Goal: Task Accomplishment & Management: Manage account settings

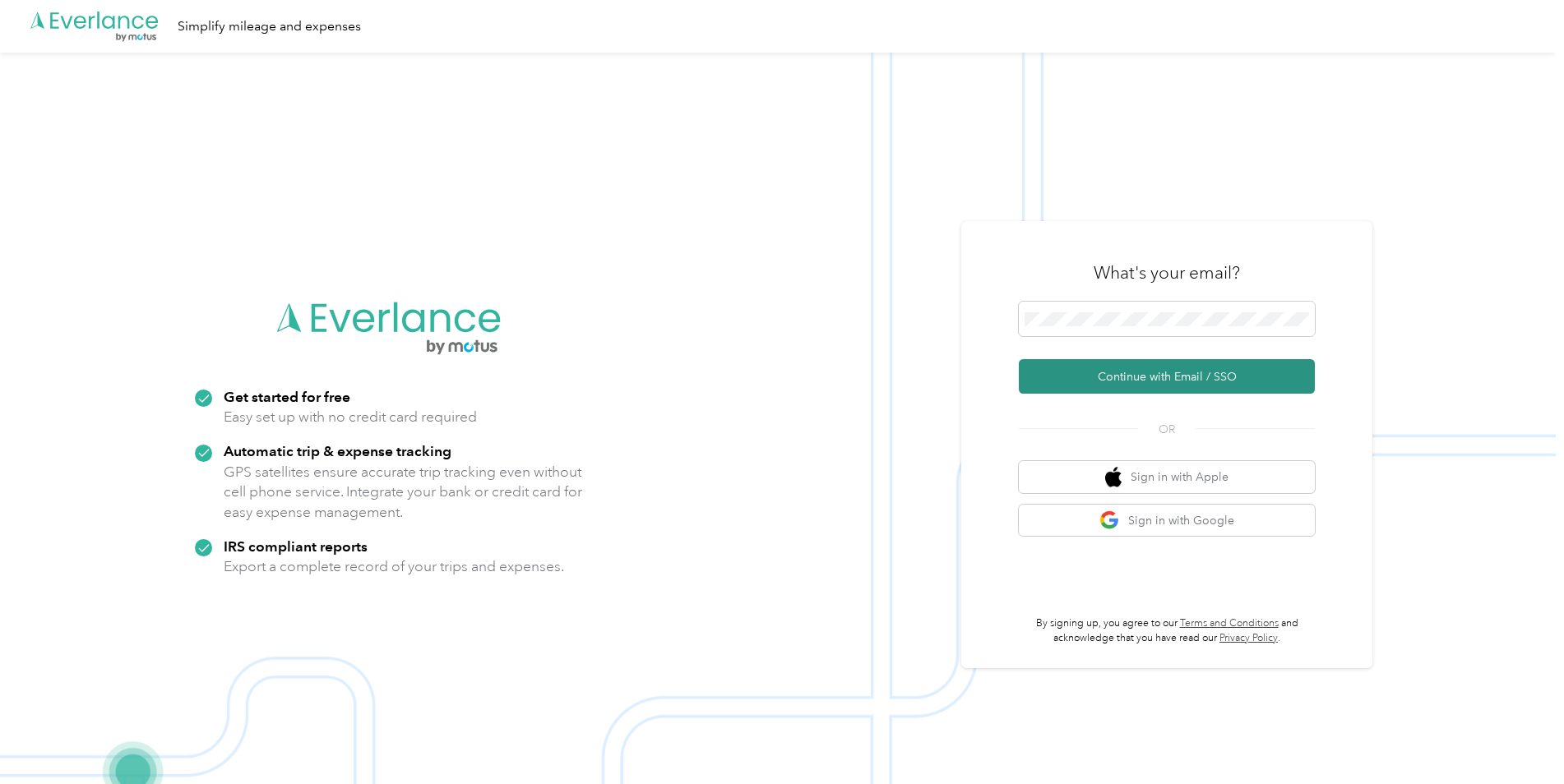
click at [1066, 380] on button "Continue with Email / SSO" at bounding box center [1167, 376] width 296 height 34
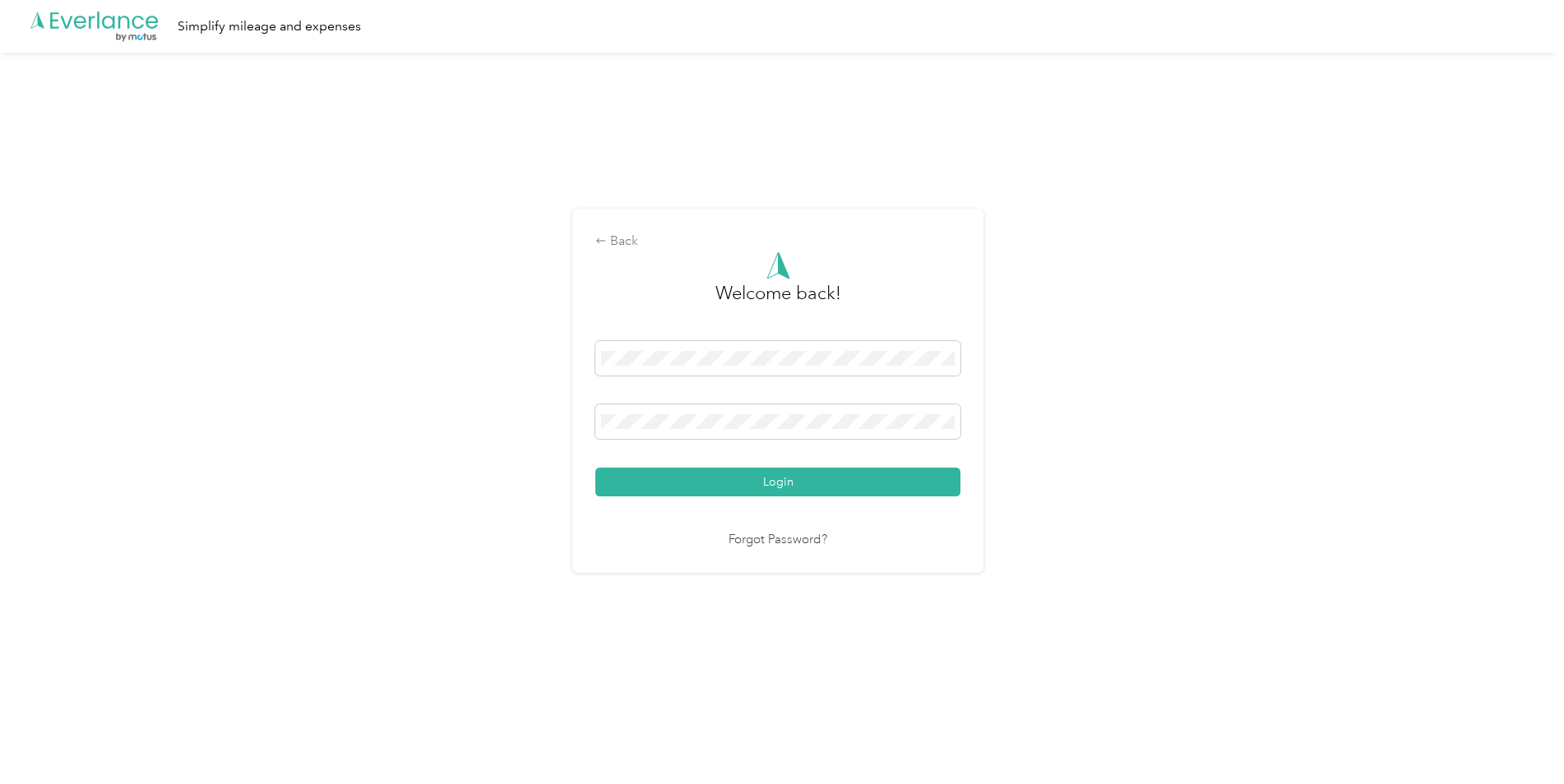
click at [648, 475] on button "Login" at bounding box center [778, 482] width 366 height 29
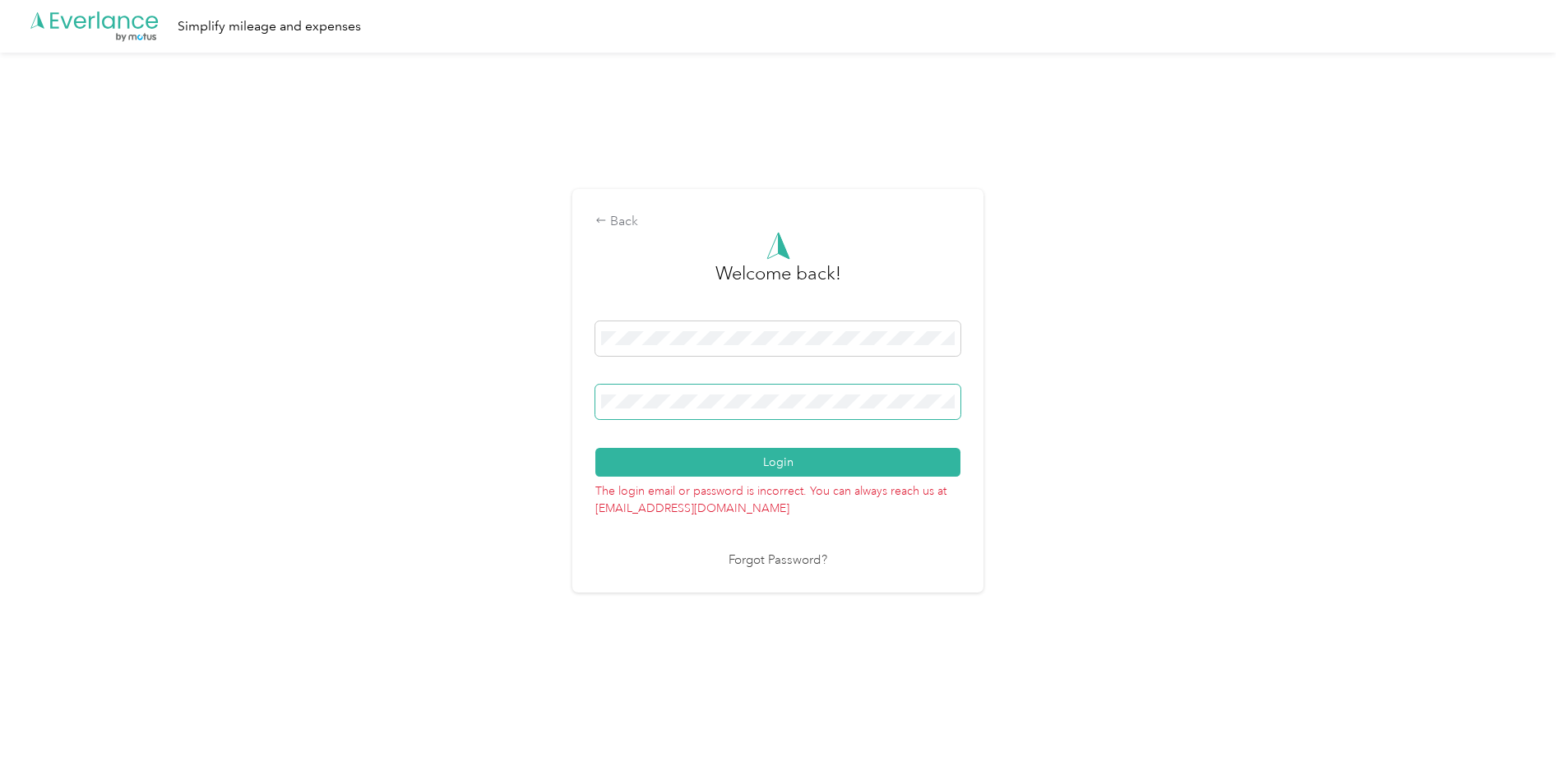
click at [592, 397] on div "Back Welcome back! Login The login email or password is incorrect. You can alwa…" at bounding box center [778, 391] width 411 height 403
click at [724, 470] on button "Login" at bounding box center [778, 463] width 366 height 29
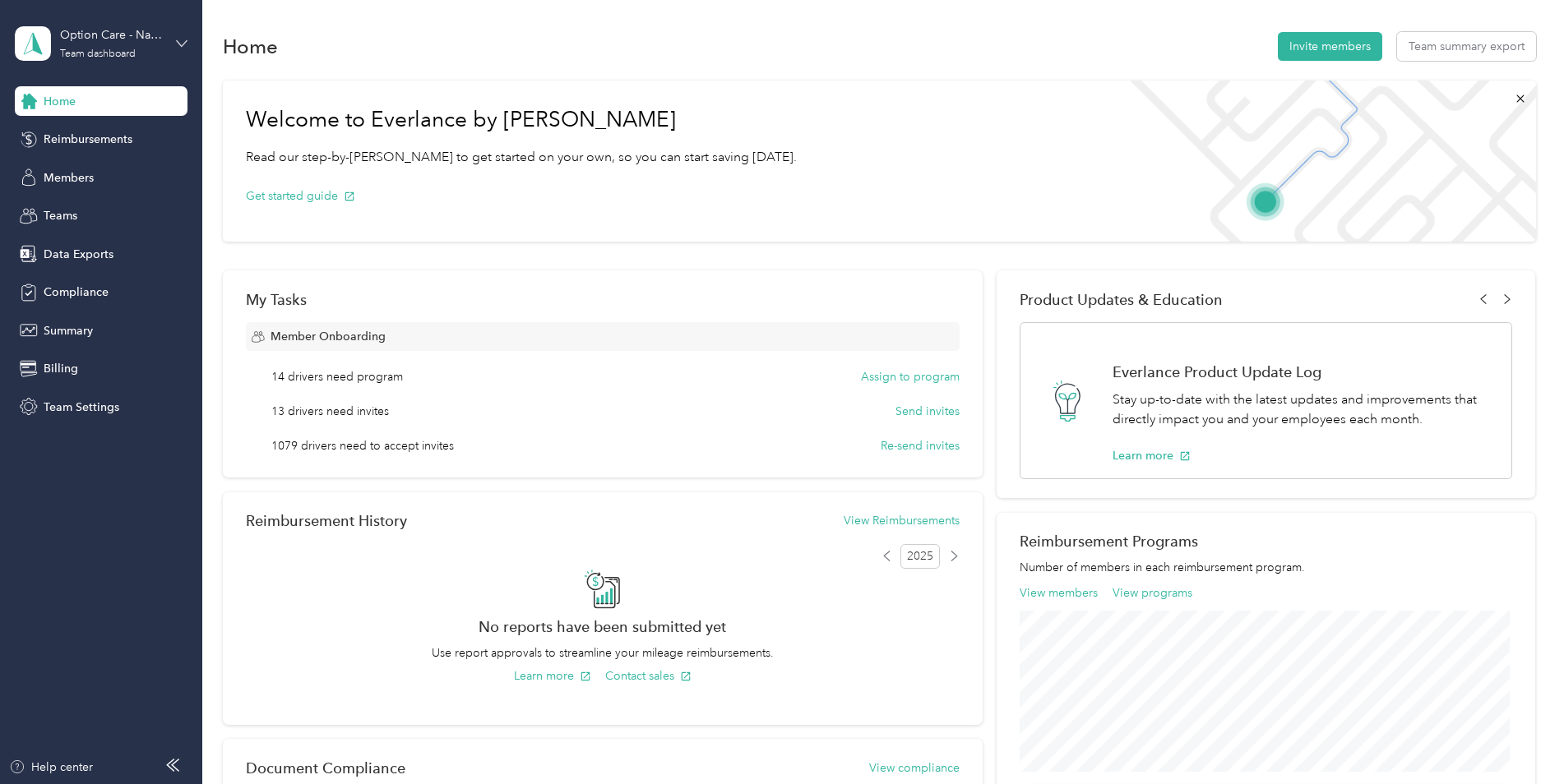
click at [183, 47] on icon at bounding box center [181, 43] width 12 height 12
click at [121, 170] on div "Personal dashboard" at bounding box center [81, 172] width 104 height 17
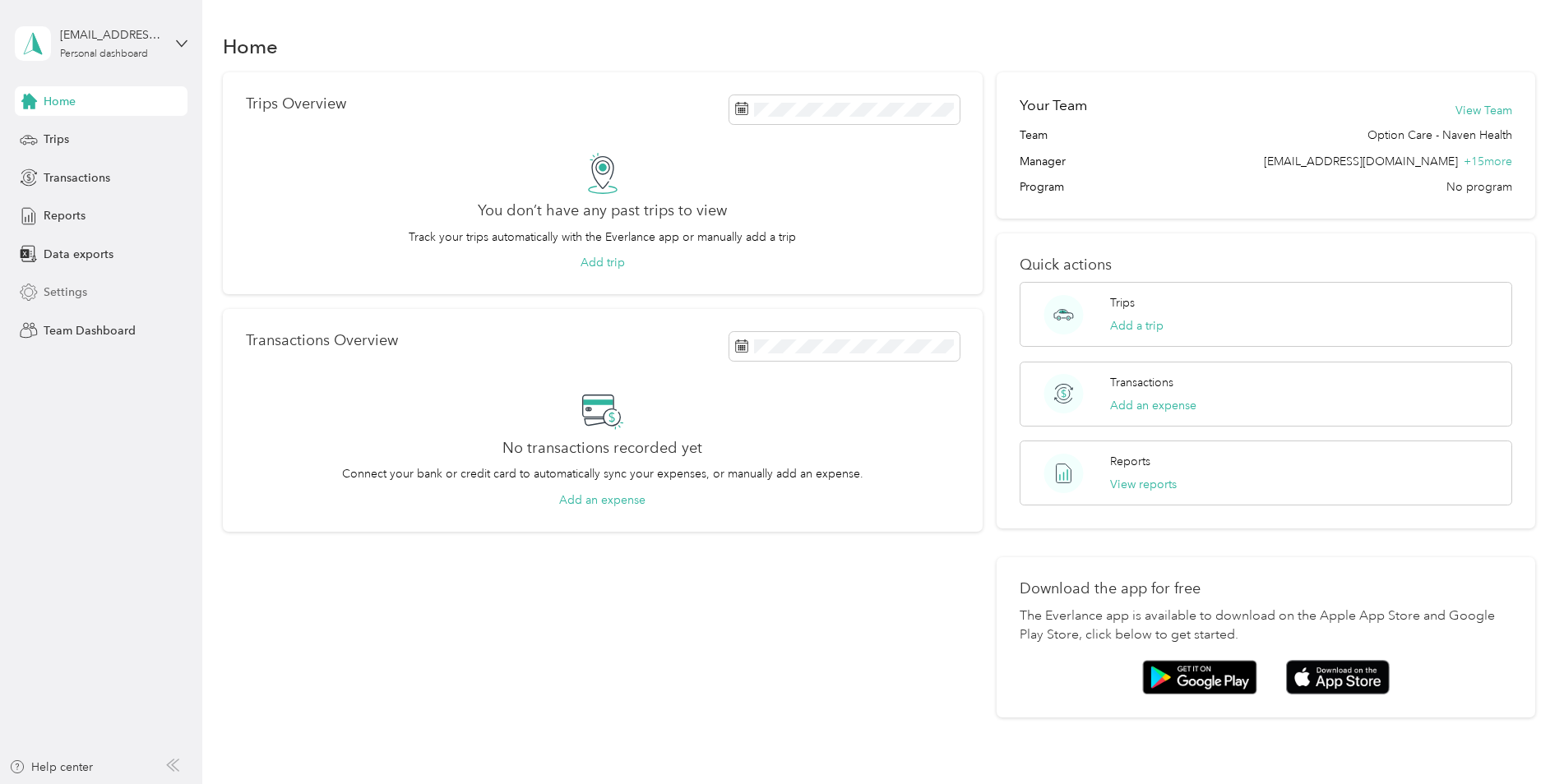
click at [83, 301] on div "Settings" at bounding box center [101, 293] width 173 height 30
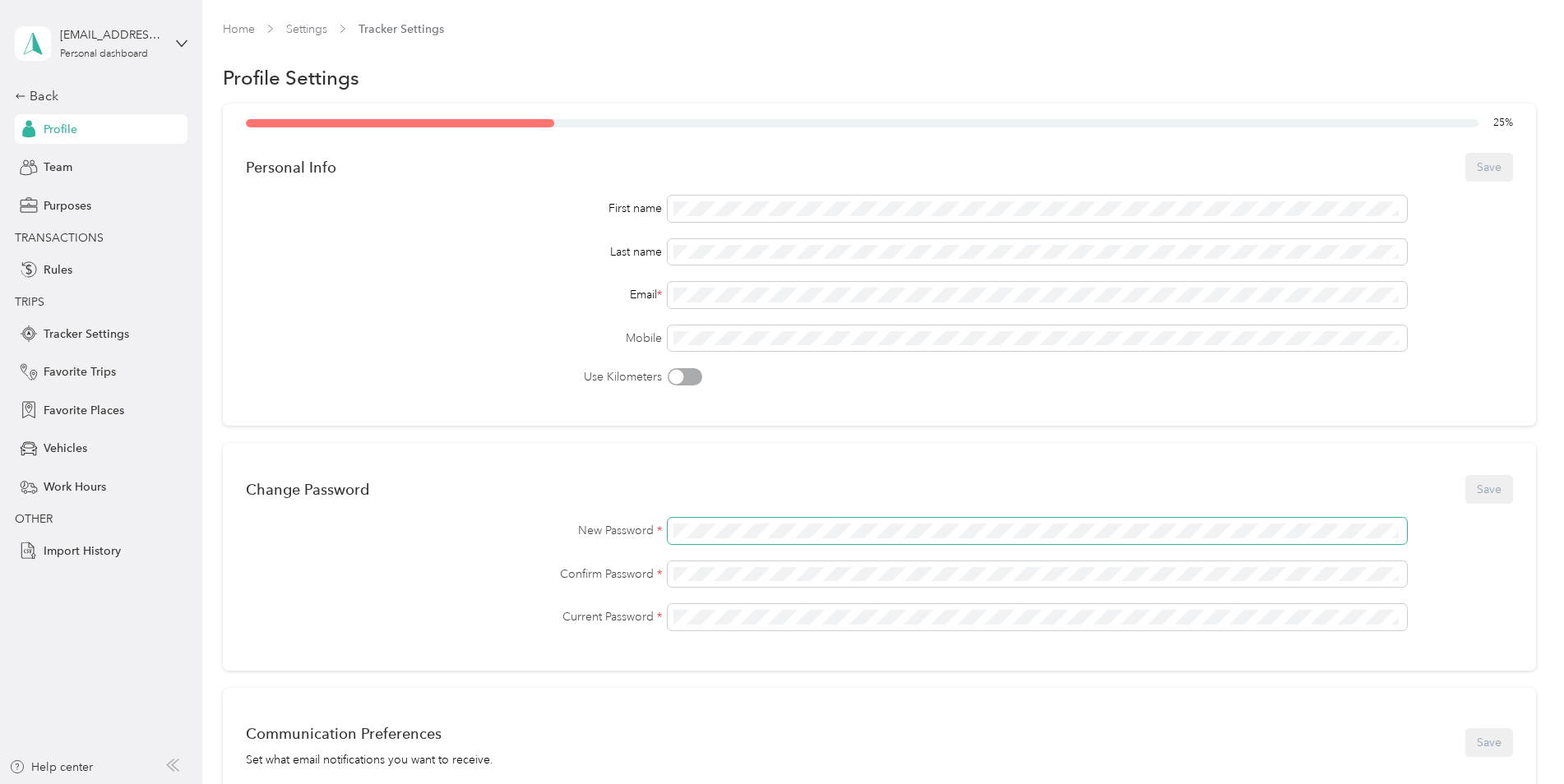
click at [795, 518] on span at bounding box center [1037, 530] width 739 height 26
click at [1499, 489] on button "Save" at bounding box center [1489, 490] width 48 height 29
click at [168, 46] on div "[EMAIL_ADDRESS][DOMAIN_NAME] Personal dashboard" at bounding box center [101, 43] width 173 height 58
click at [99, 135] on div "Team dashboard" at bounding box center [74, 135] width 88 height 17
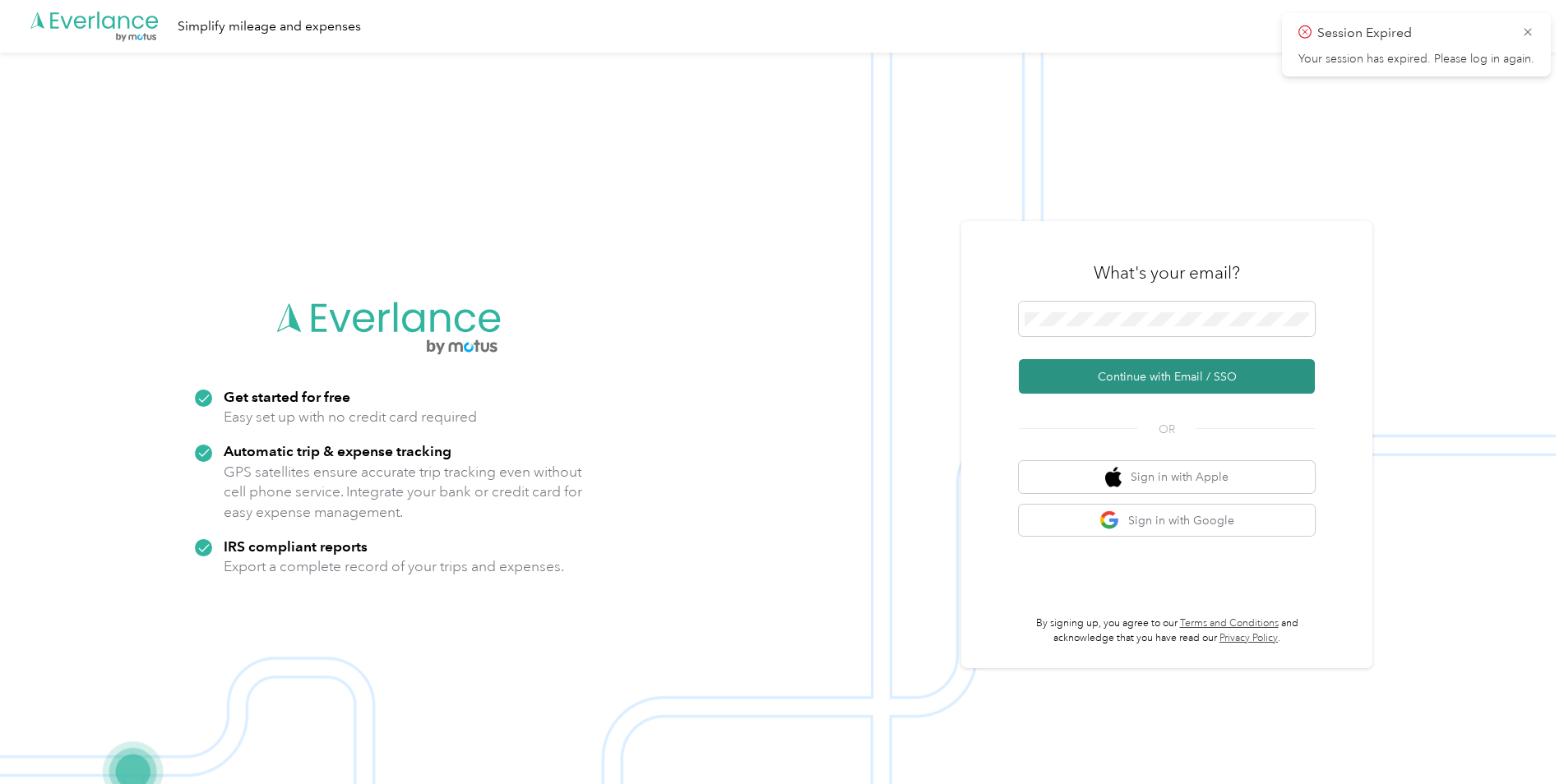
click at [1158, 370] on button "Continue with Email / SSO" at bounding box center [1167, 376] width 296 height 34
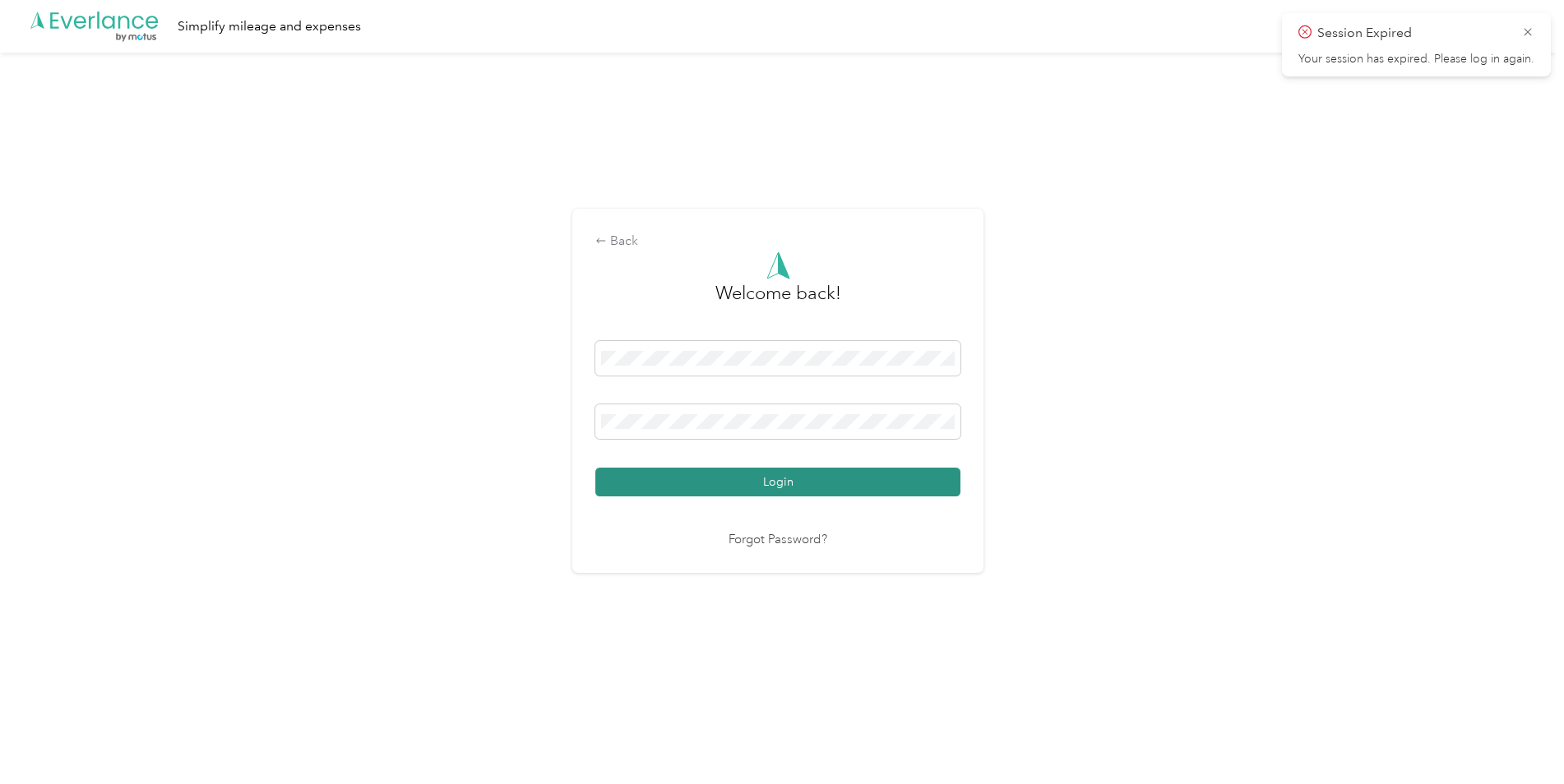
click at [679, 486] on button "Login" at bounding box center [778, 482] width 366 height 29
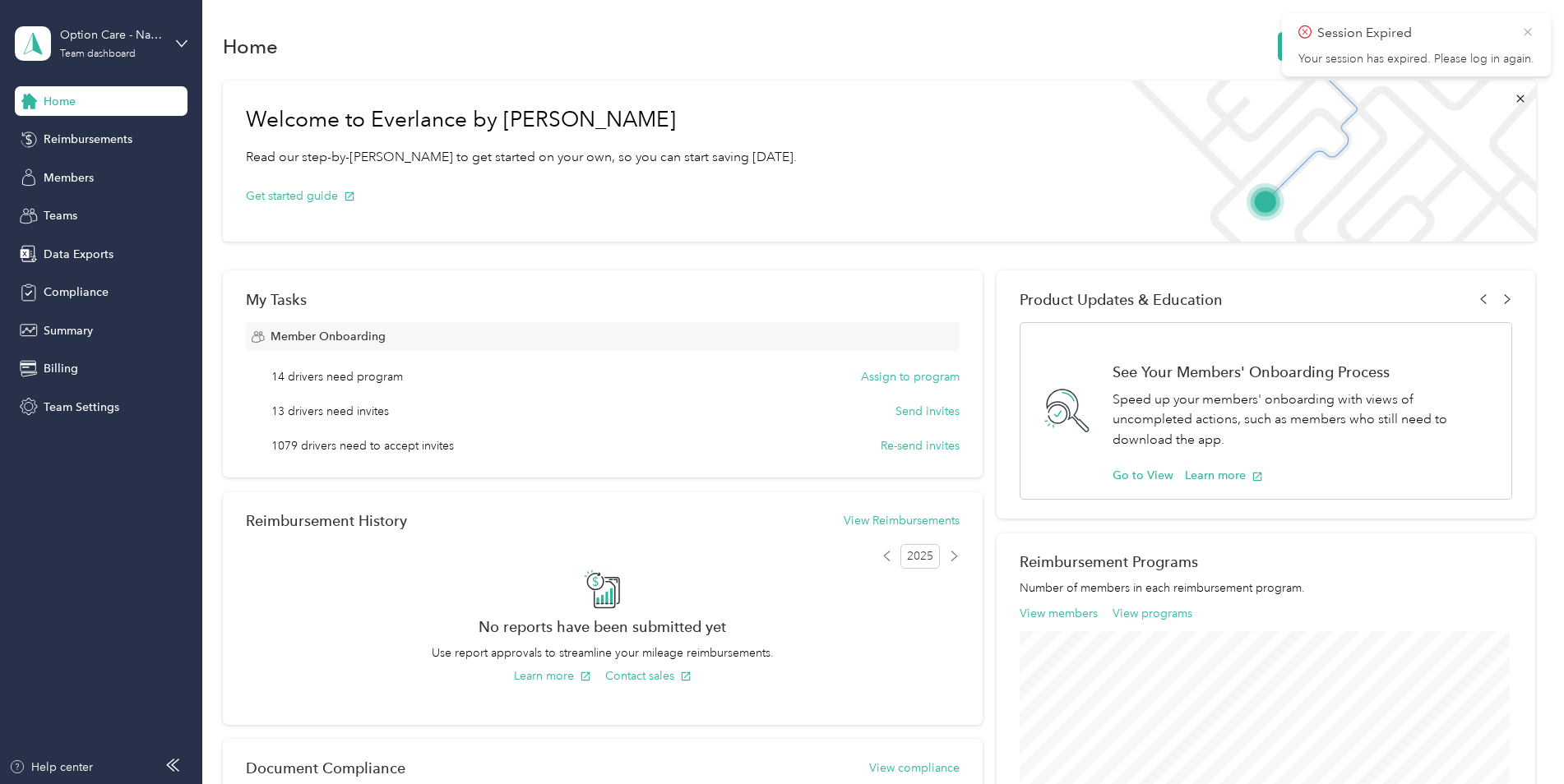
click at [1531, 32] on icon at bounding box center [1528, 32] width 14 height 14
click at [83, 170] on span "Members" at bounding box center [68, 177] width 50 height 17
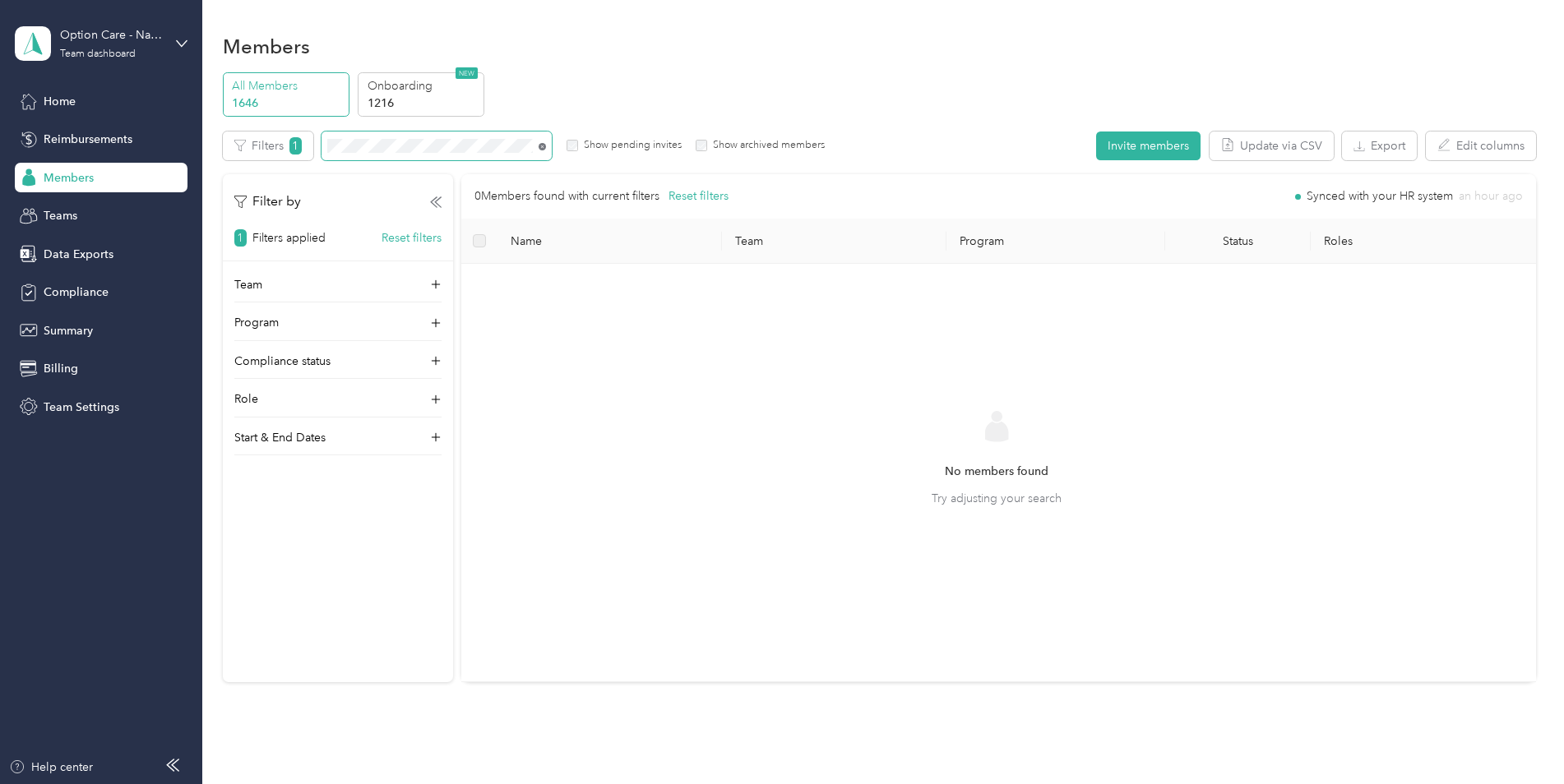
click at [540, 147] on icon at bounding box center [542, 147] width 7 height 7
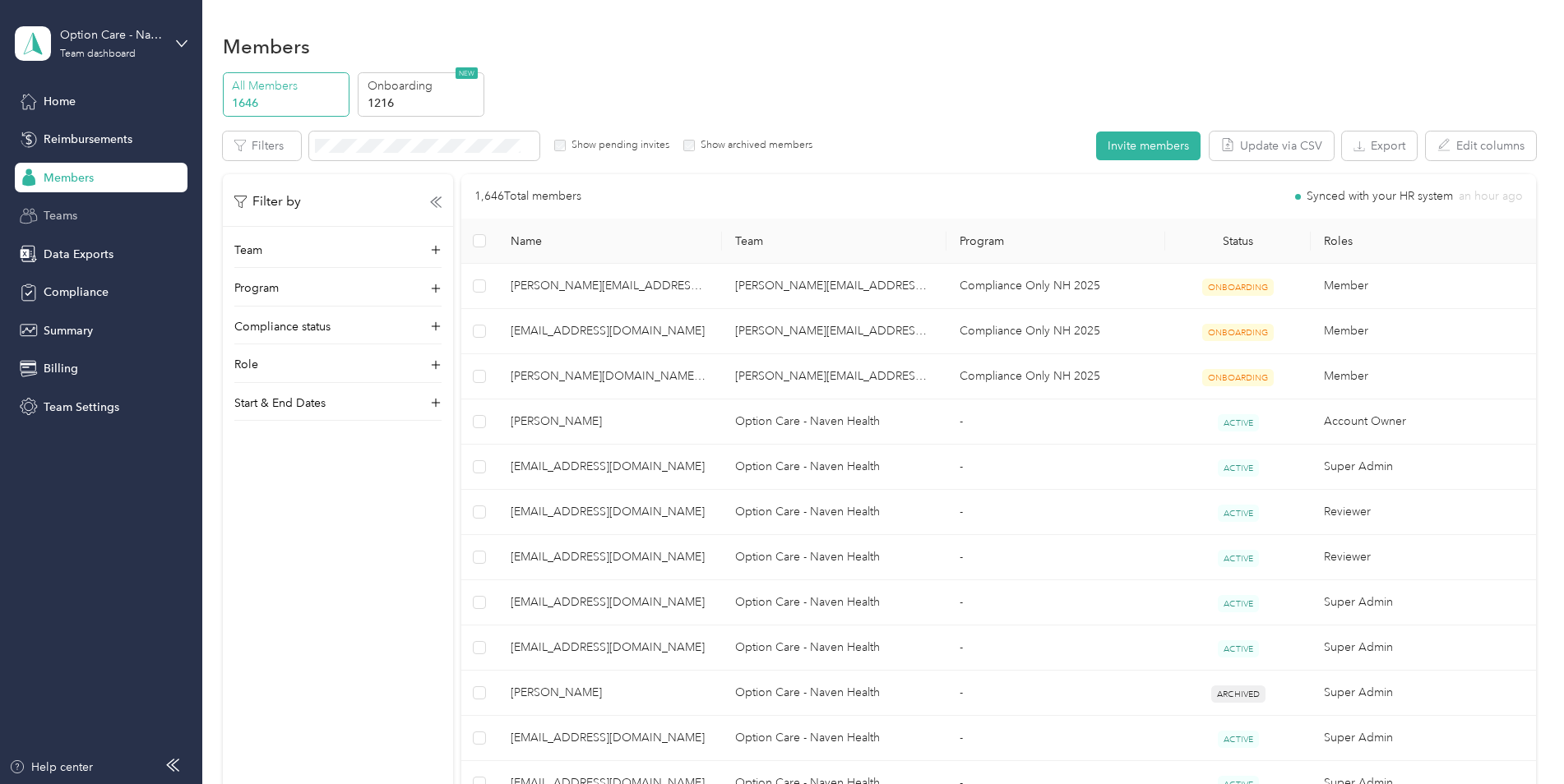
click at [119, 228] on div "Teams" at bounding box center [101, 216] width 173 height 30
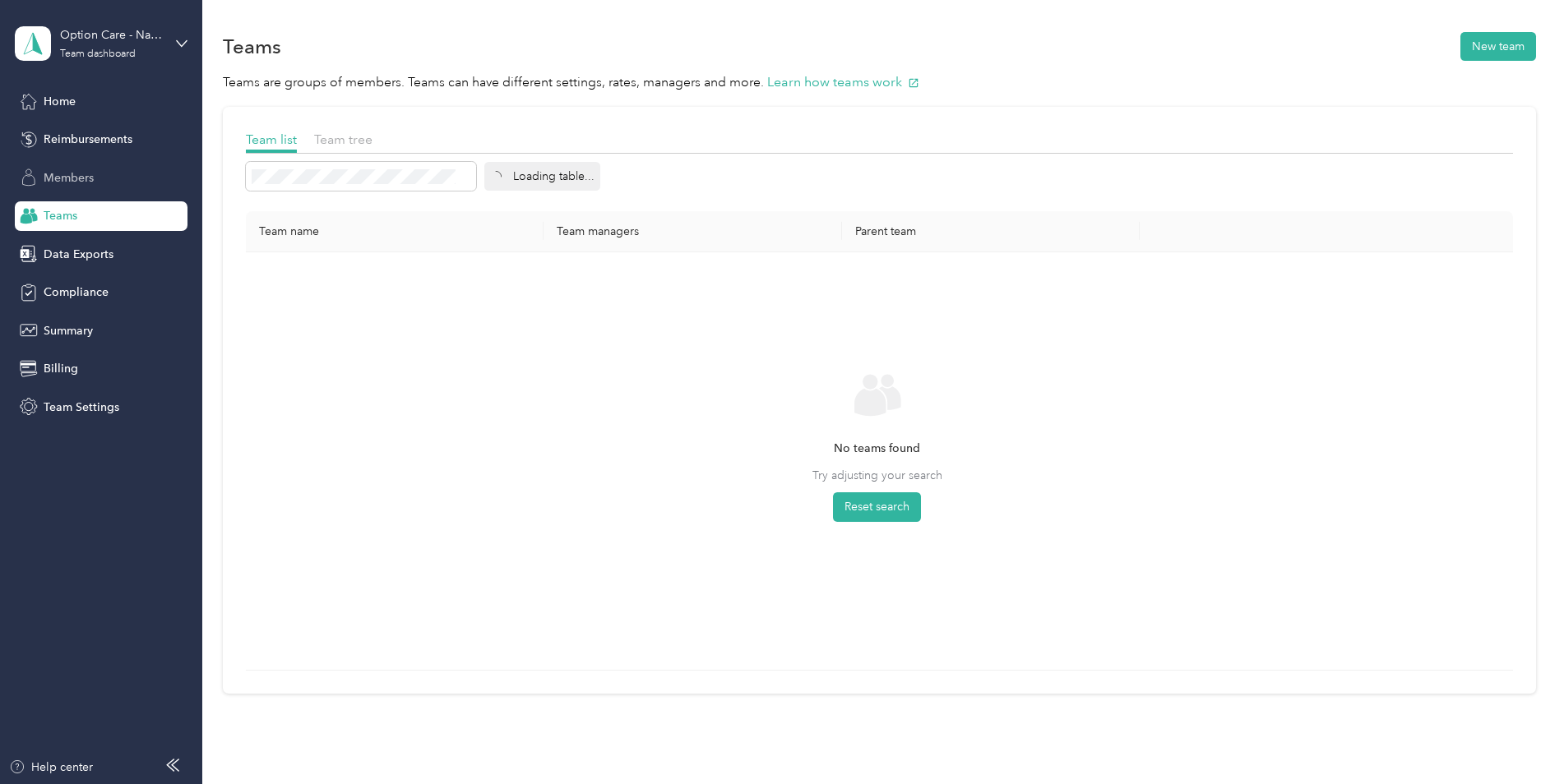
click at [128, 176] on div "Members" at bounding box center [101, 177] width 173 height 30
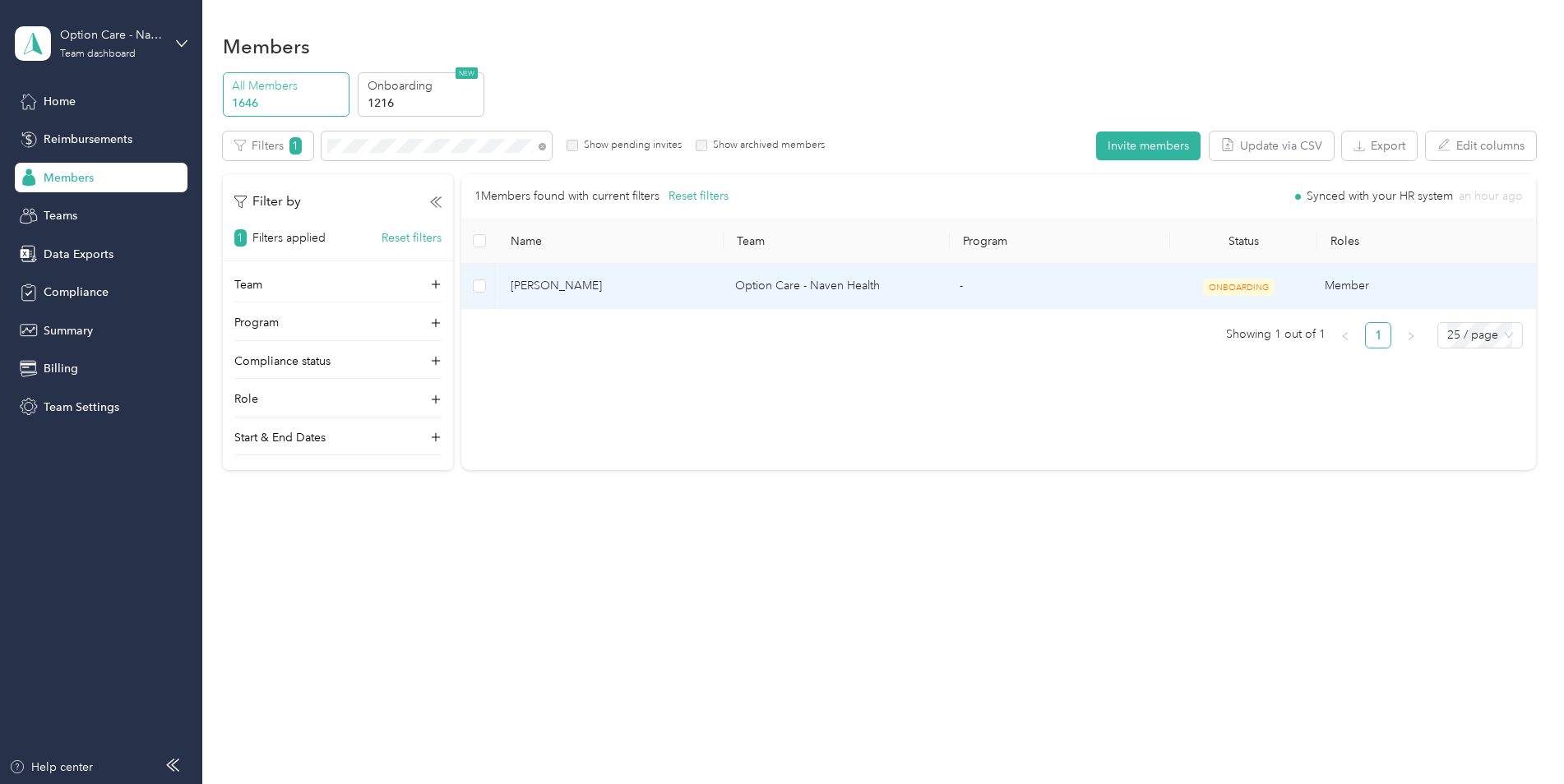
click at [569, 289] on span "[PERSON_NAME]" at bounding box center [610, 286] width 198 height 18
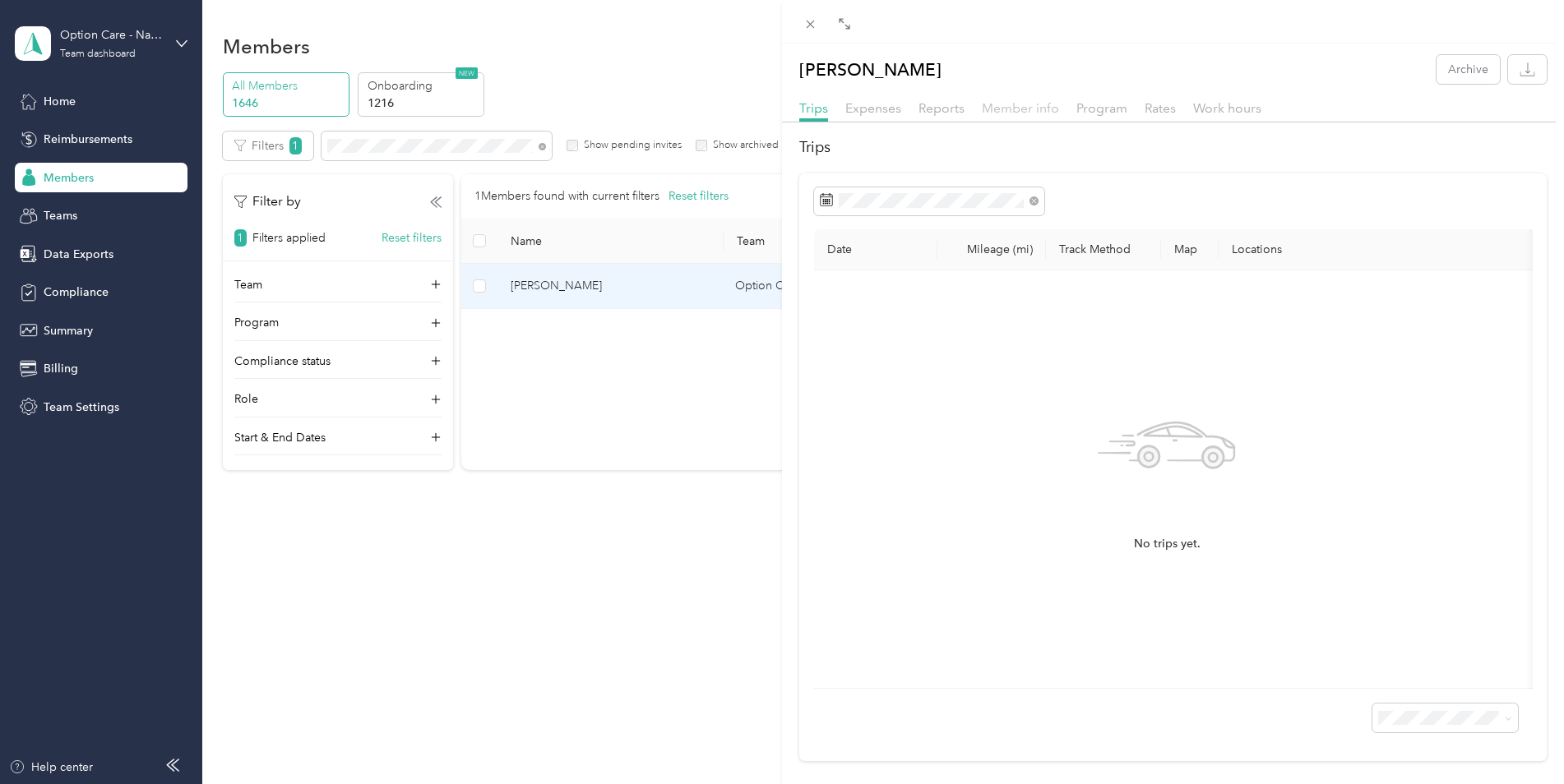
click at [1034, 109] on span "Member info" at bounding box center [1021, 107] width 77 height 15
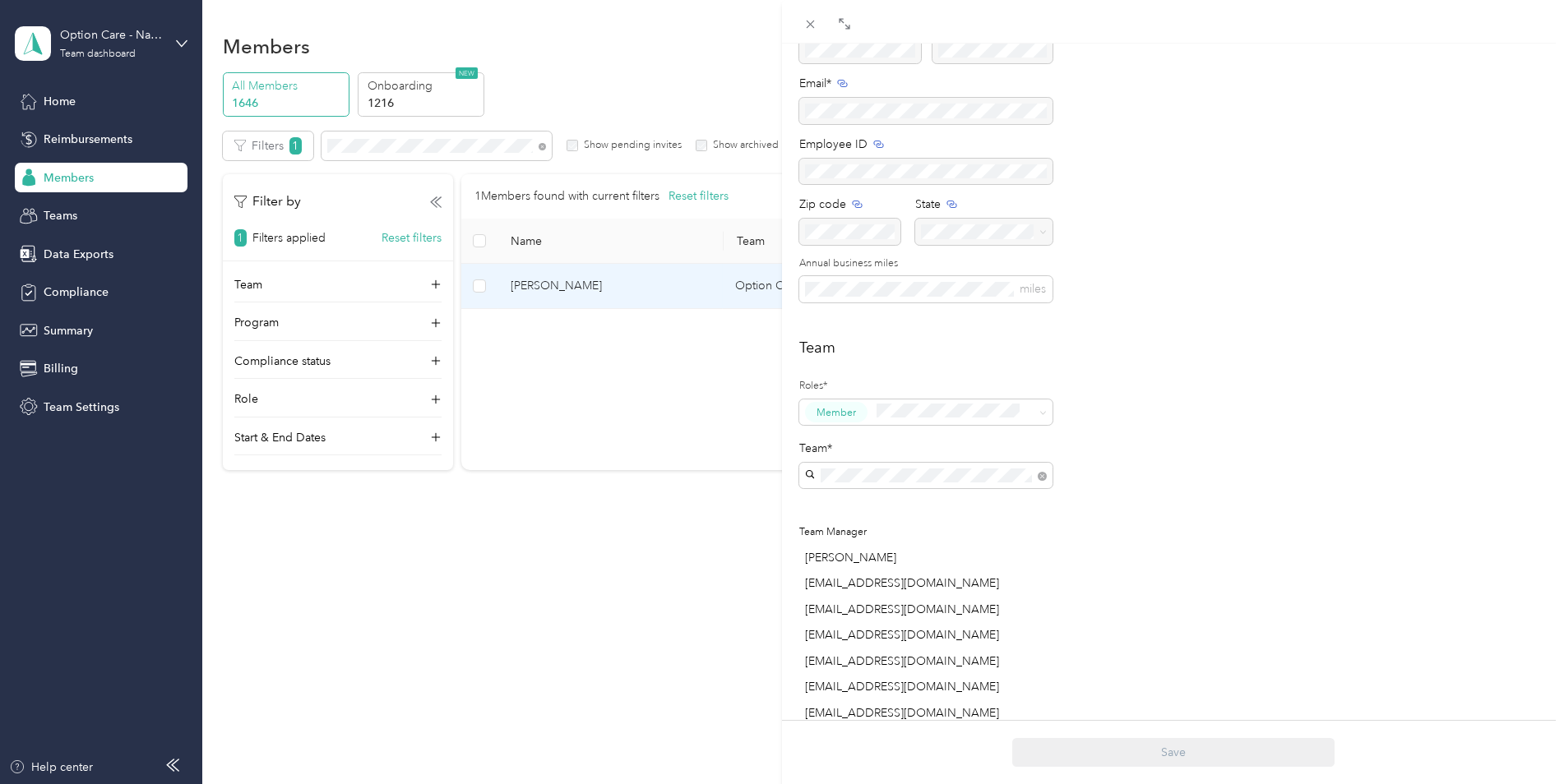
scroll to position [329, 0]
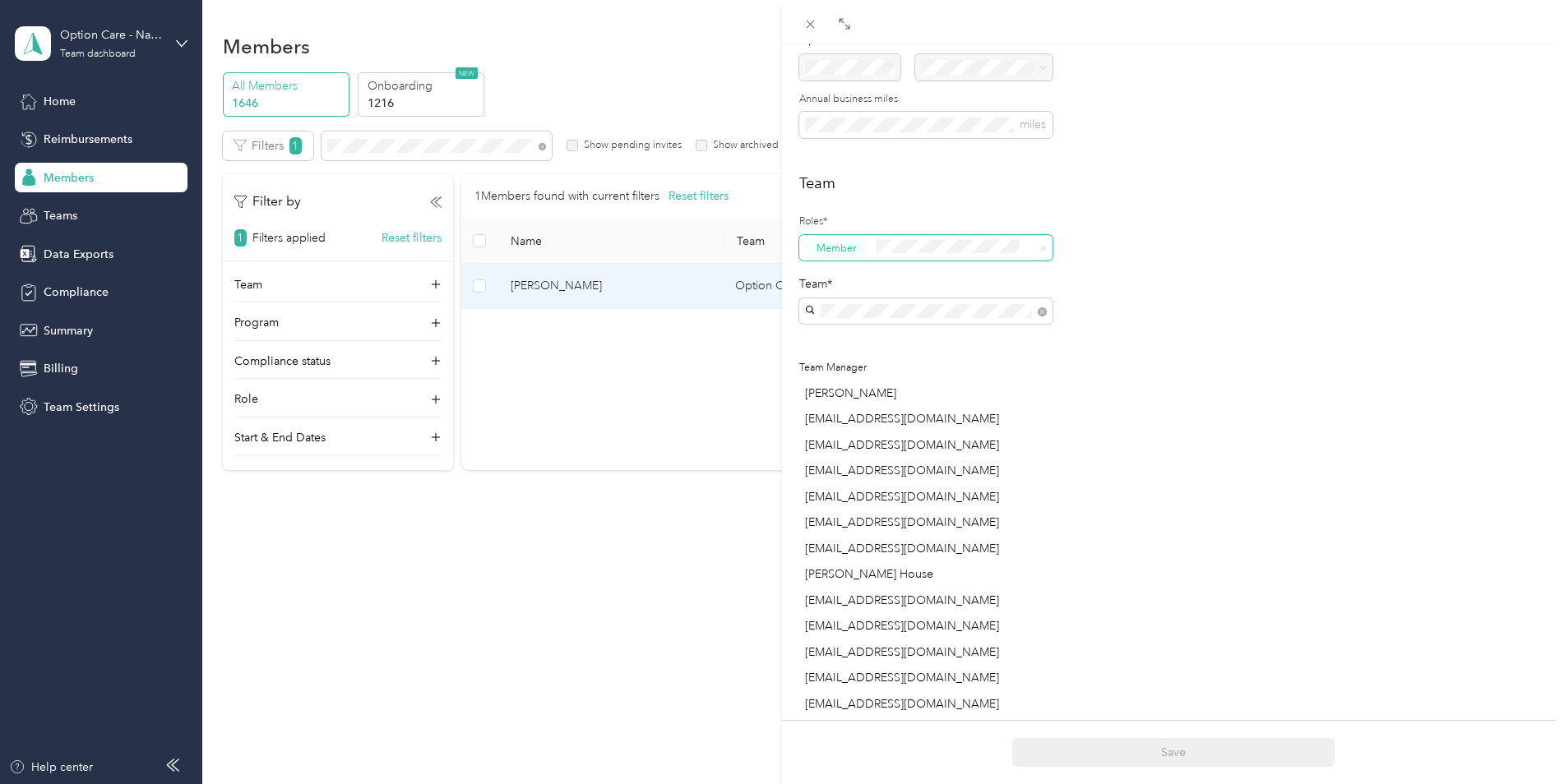
click at [864, 247] on button "Member" at bounding box center [836, 248] width 62 height 21
click at [912, 275] on div "Member" at bounding box center [917, 275] width 212 height 21
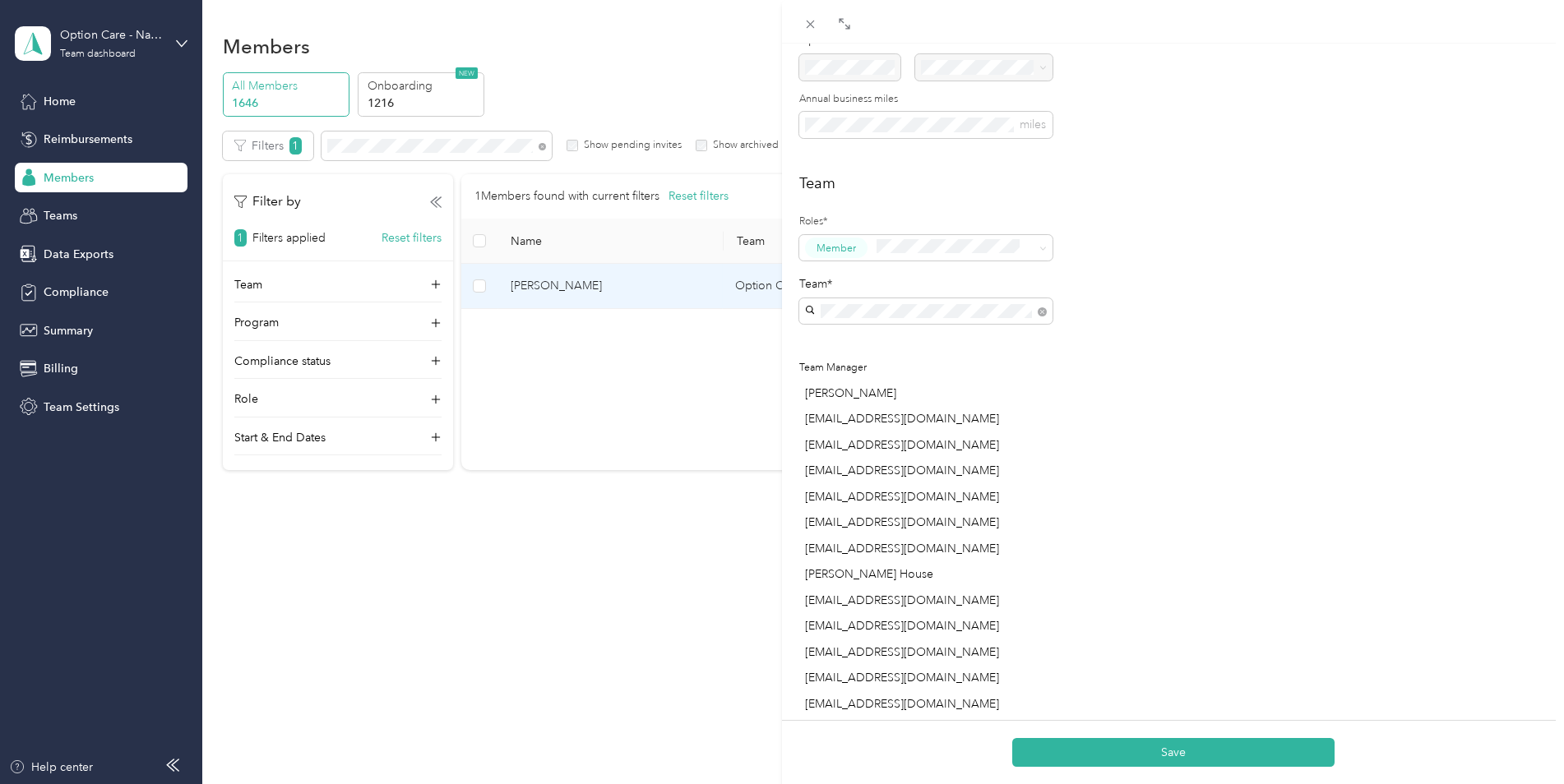
click at [878, 367] on div "Manager" at bounding box center [927, 372] width 231 height 21
click at [857, 301] on button "Member" at bounding box center [842, 299] width 62 height 21
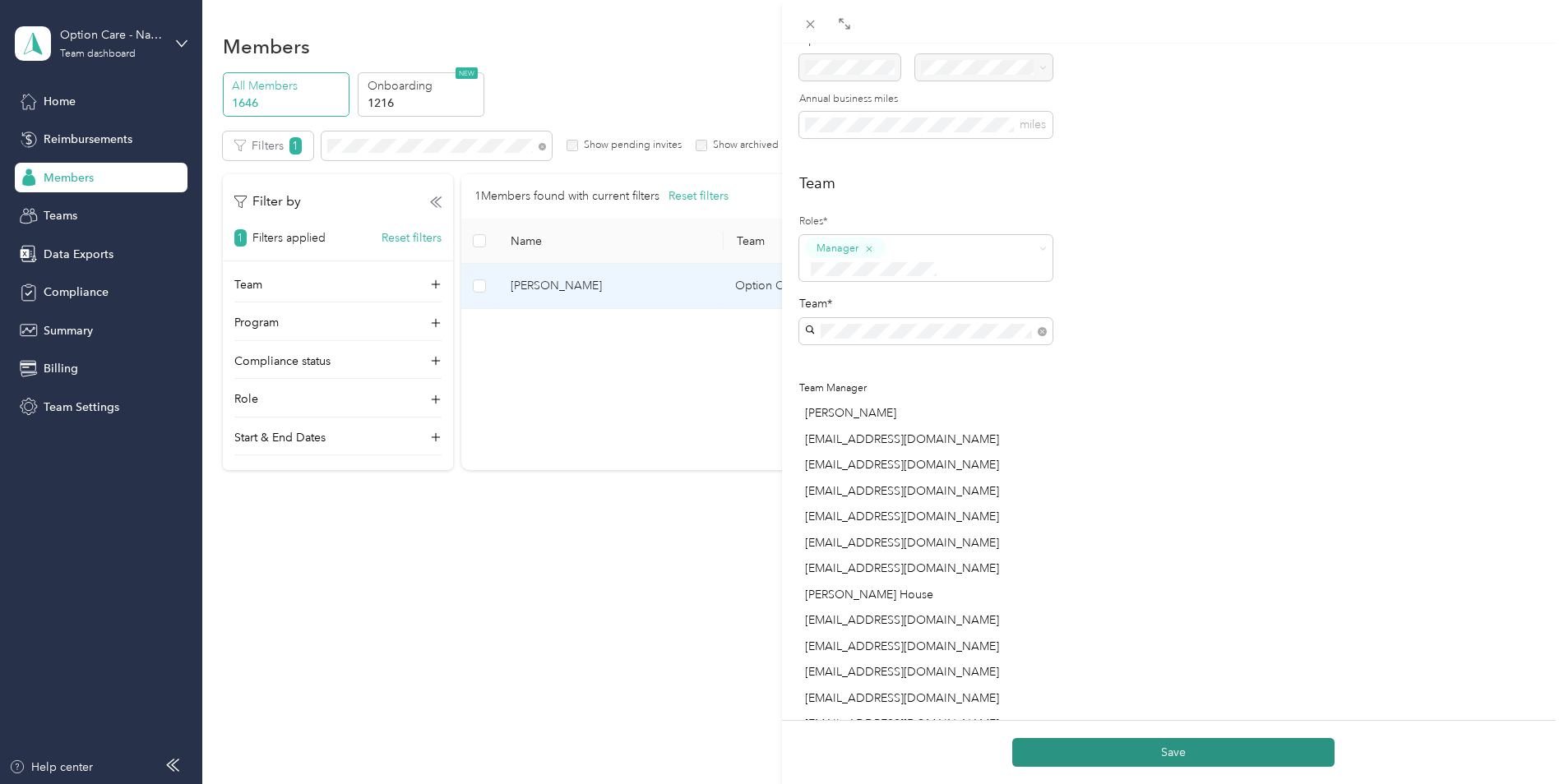
click at [1179, 752] on button "Save" at bounding box center [1173, 752] width 322 height 29
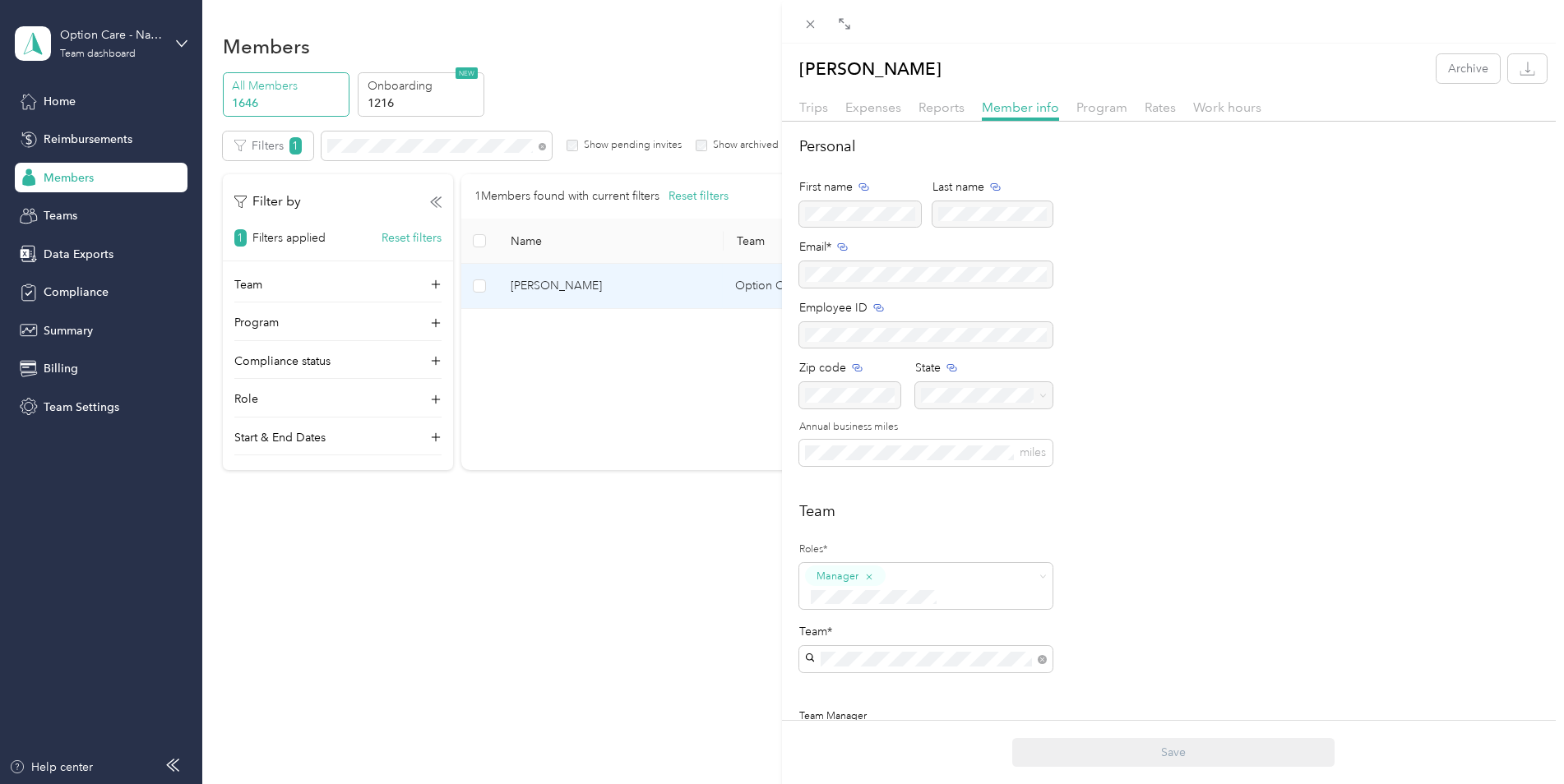
scroll to position [0, 0]
click at [805, 27] on icon at bounding box center [810, 24] width 14 height 14
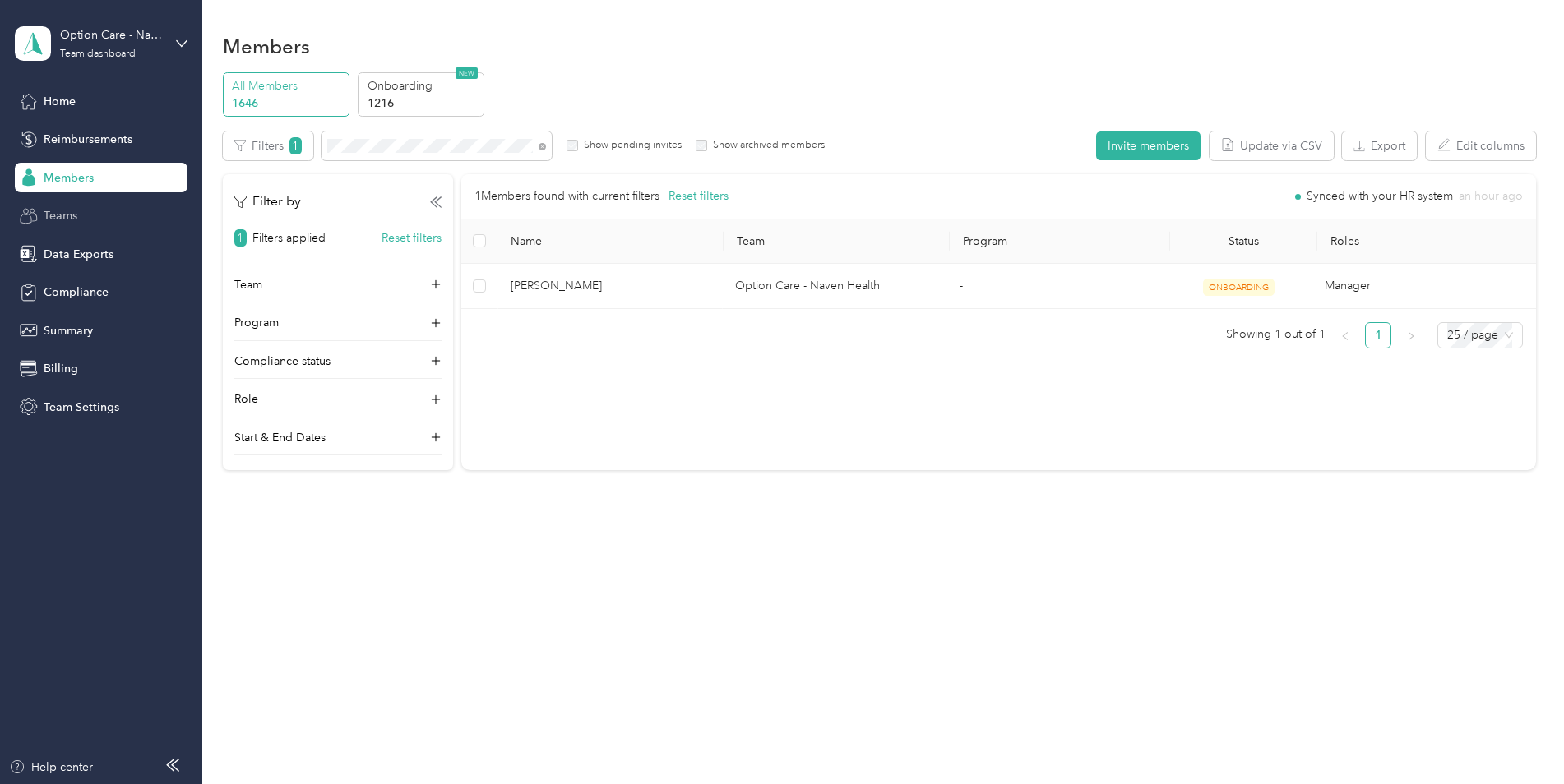
click at [58, 217] on span "Teams" at bounding box center [59, 215] width 33 height 17
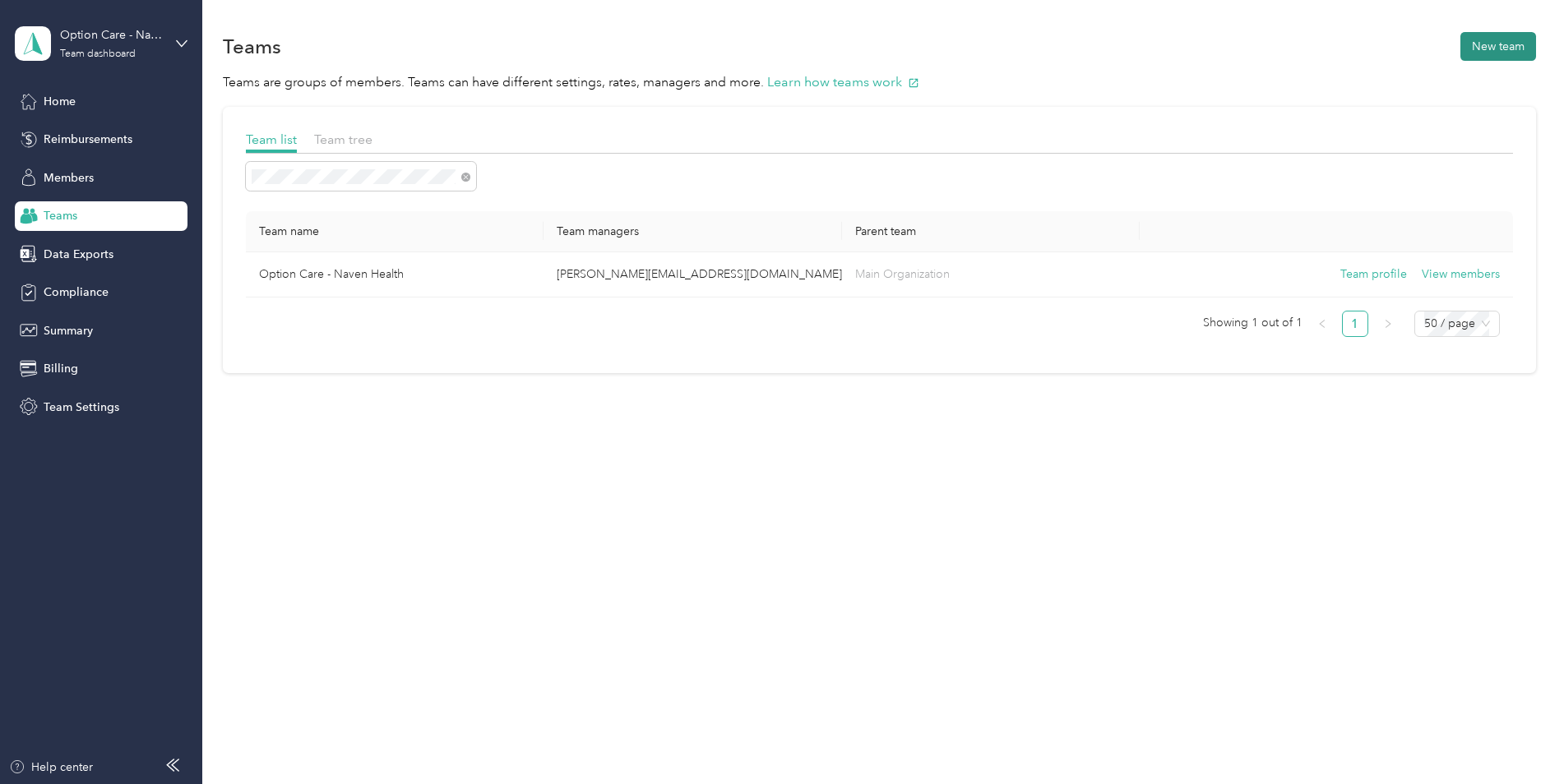
click at [1514, 47] on button "New team" at bounding box center [1498, 47] width 76 height 29
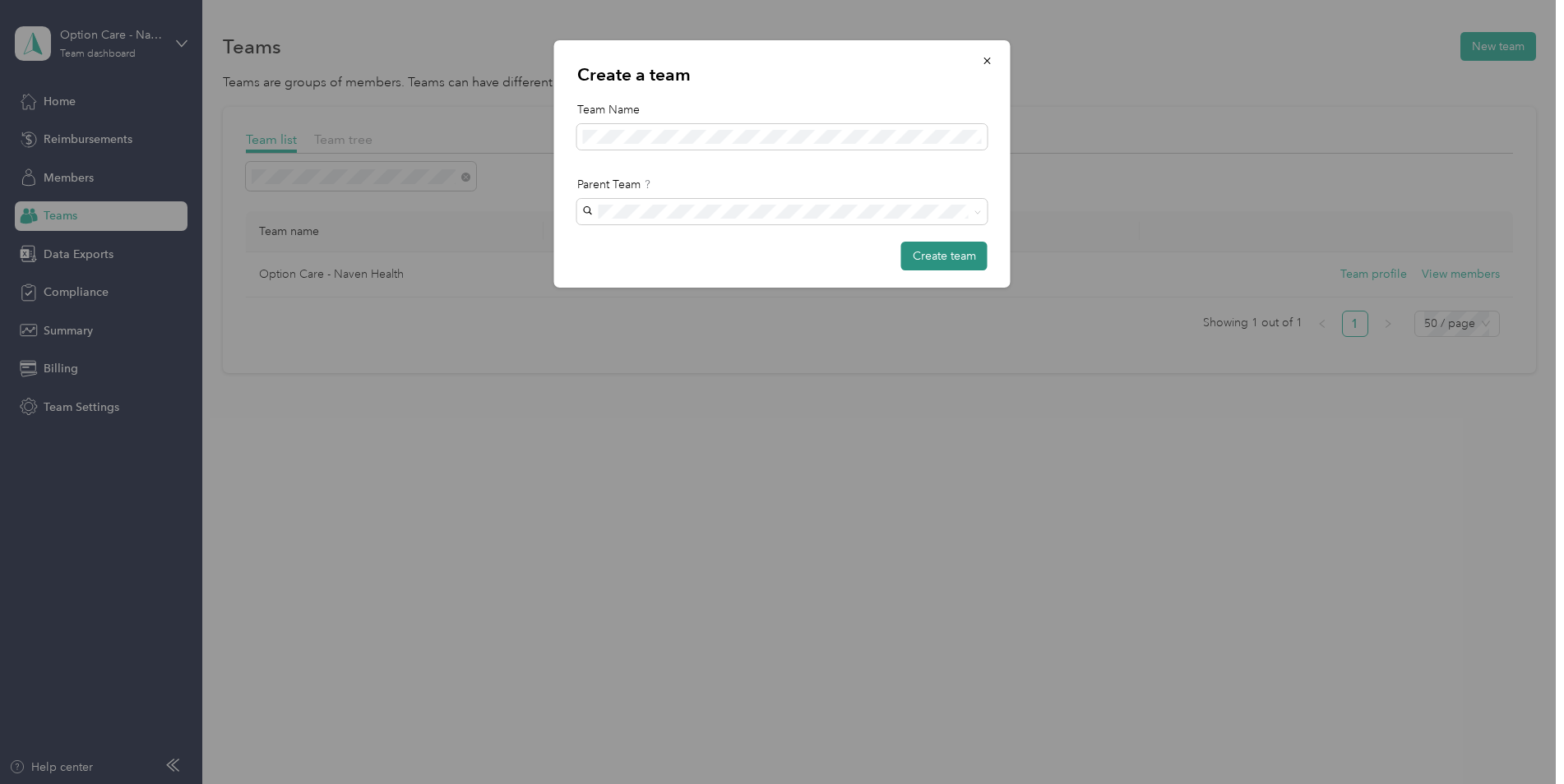
click at [941, 253] on button "Create team" at bounding box center [945, 257] width 86 height 29
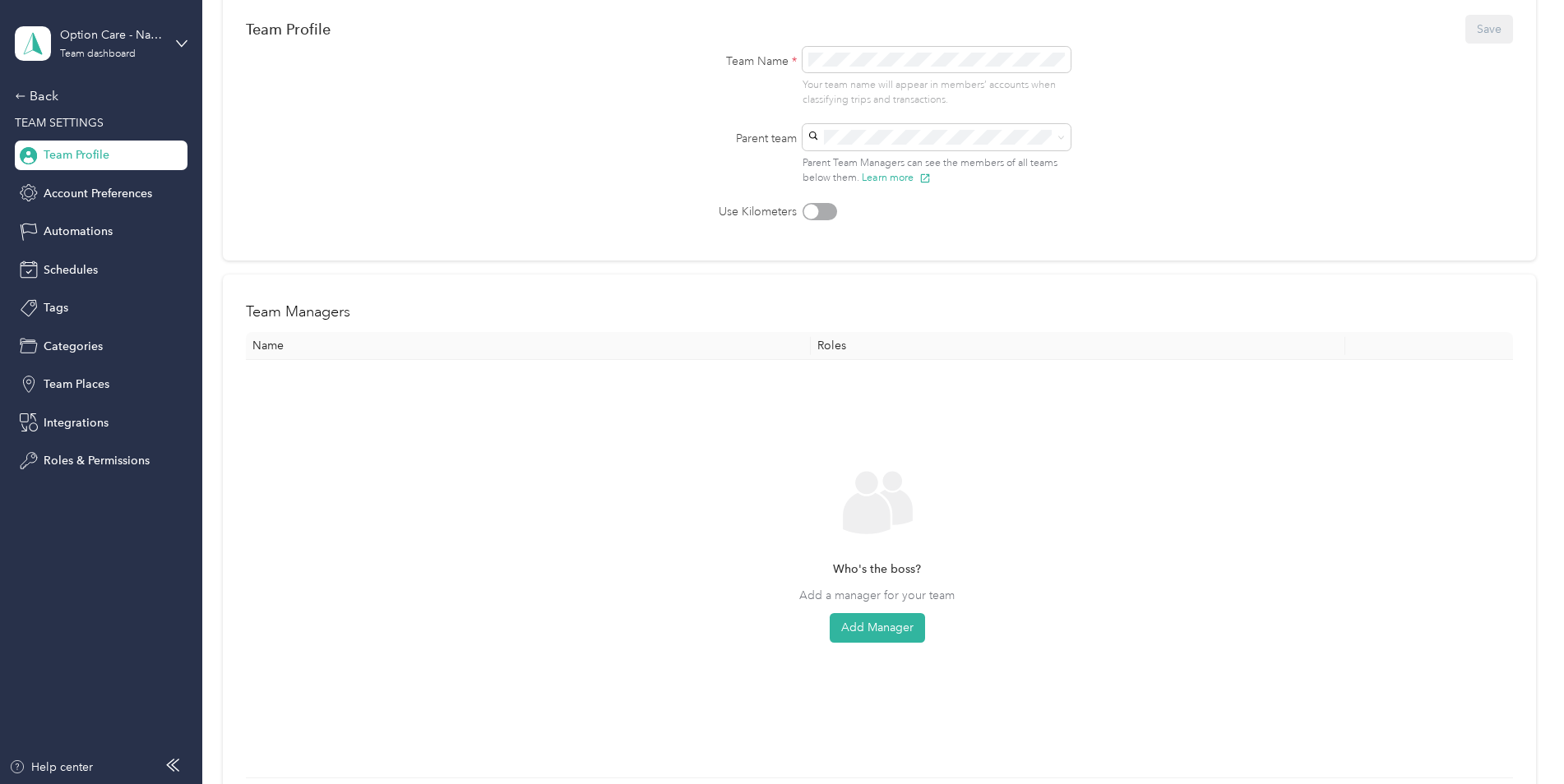
scroll to position [165, 0]
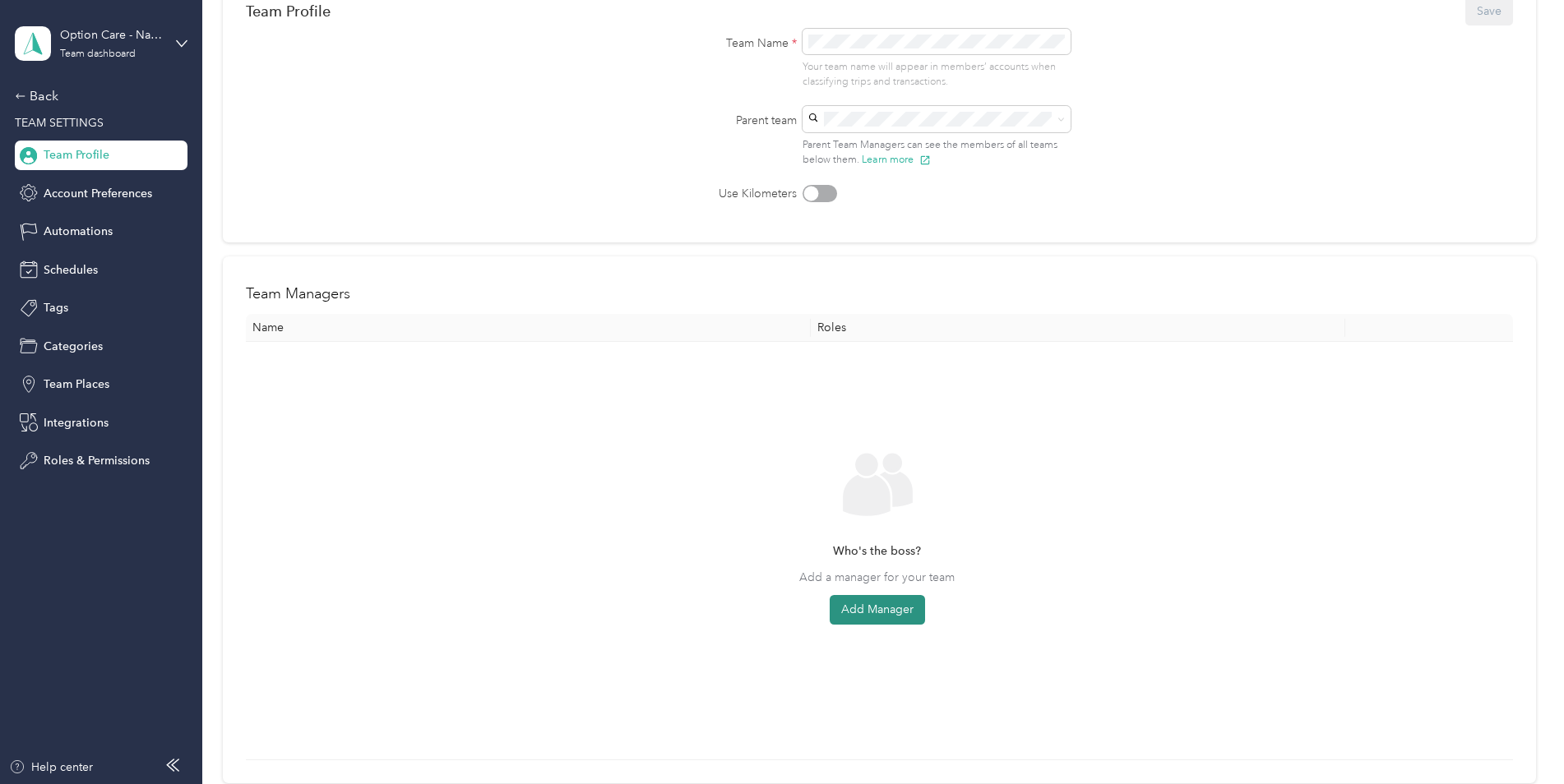
click at [883, 615] on button "Add Manager" at bounding box center [878, 609] width 95 height 30
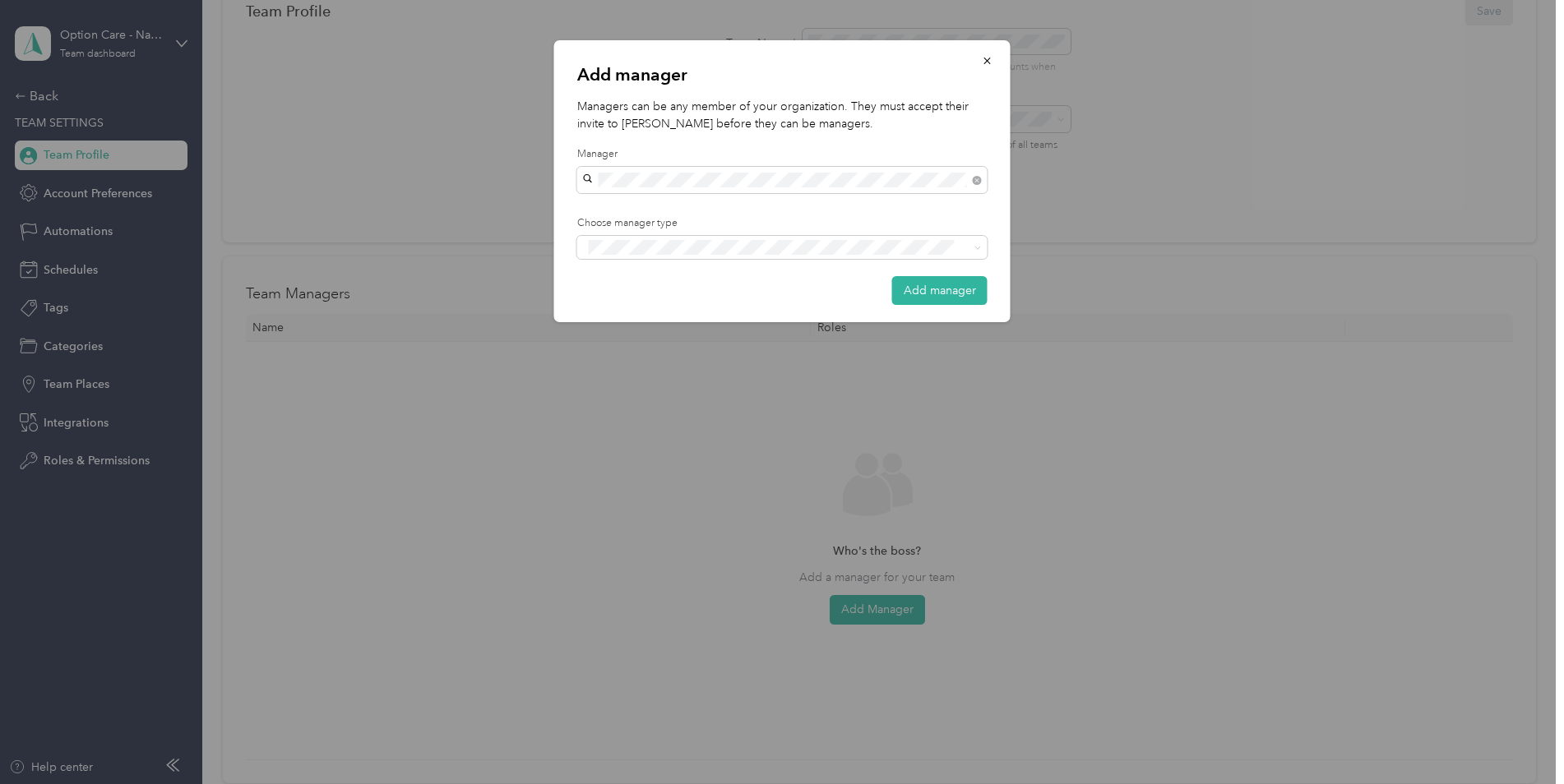
click at [634, 294] on span "[PERSON_NAME]" at bounding box center [634, 296] width 91 height 14
click at [739, 783] on div "Add manager Managers can be any member of your organization. They must accept t…" at bounding box center [778, 784] width 1556 height 0
click at [629, 304] on span "Manager" at bounding box center [621, 302] width 42 height 14
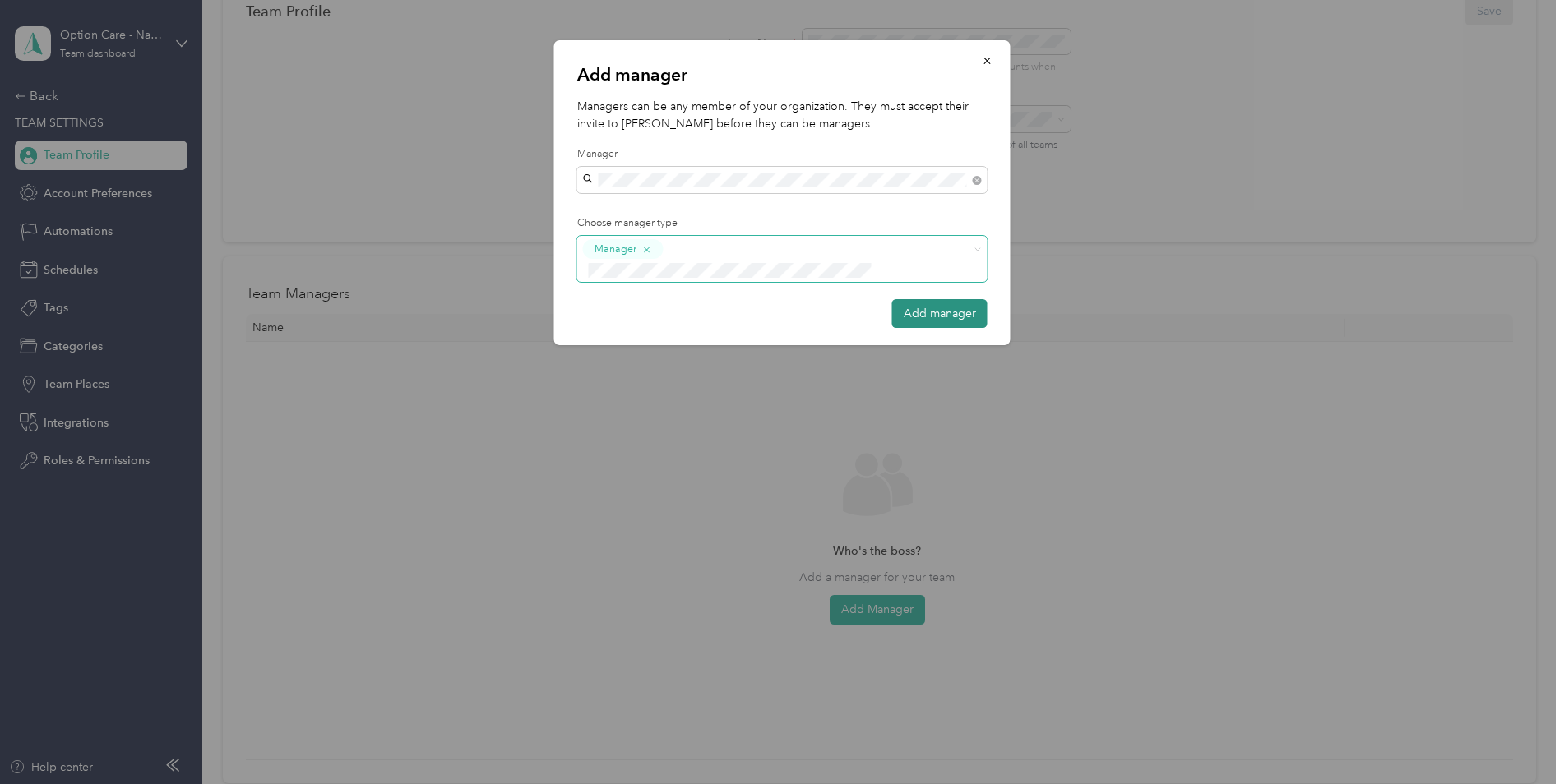
click at [930, 299] on button "Add manager" at bounding box center [940, 313] width 95 height 29
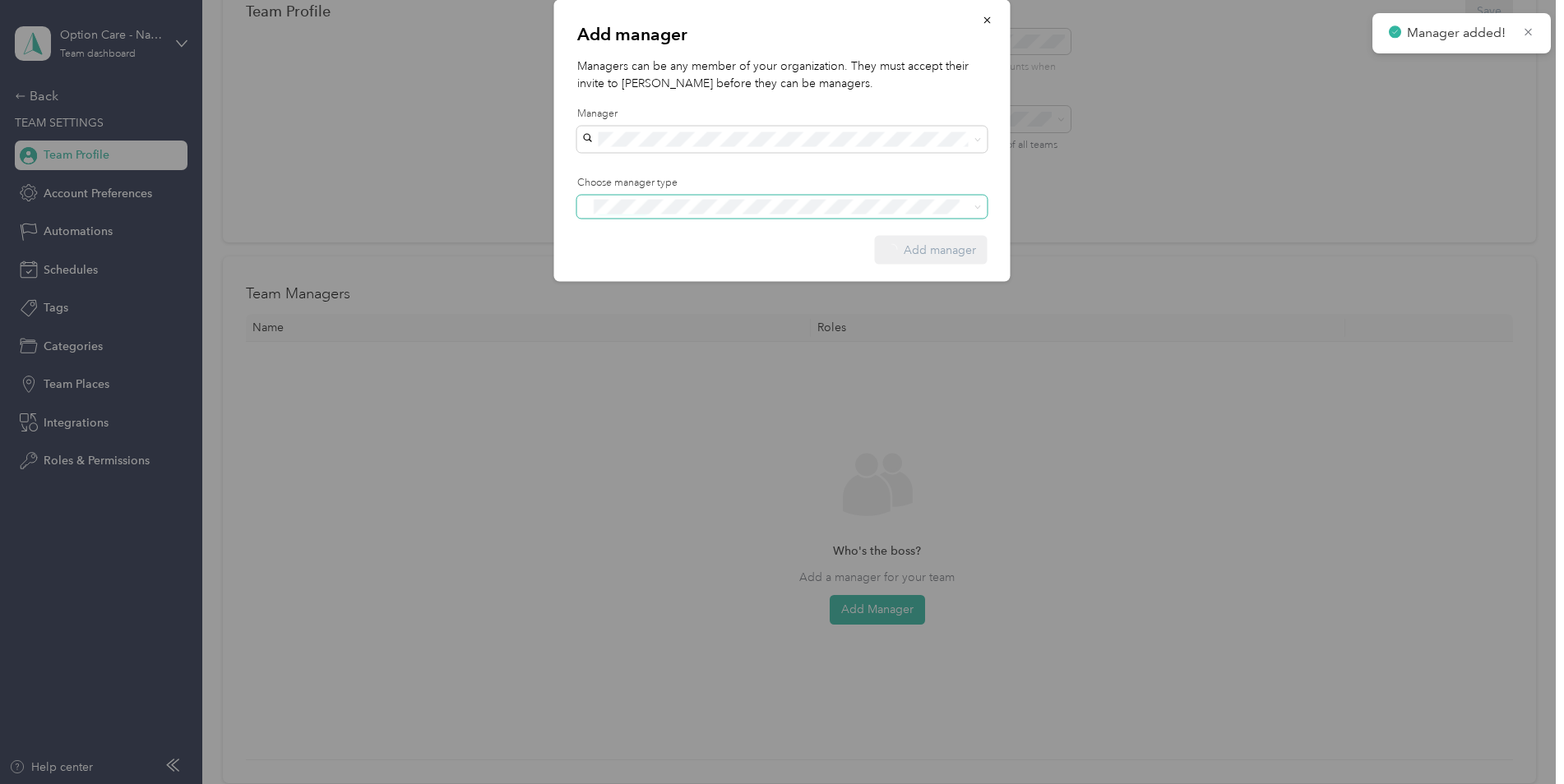
scroll to position [0, 0]
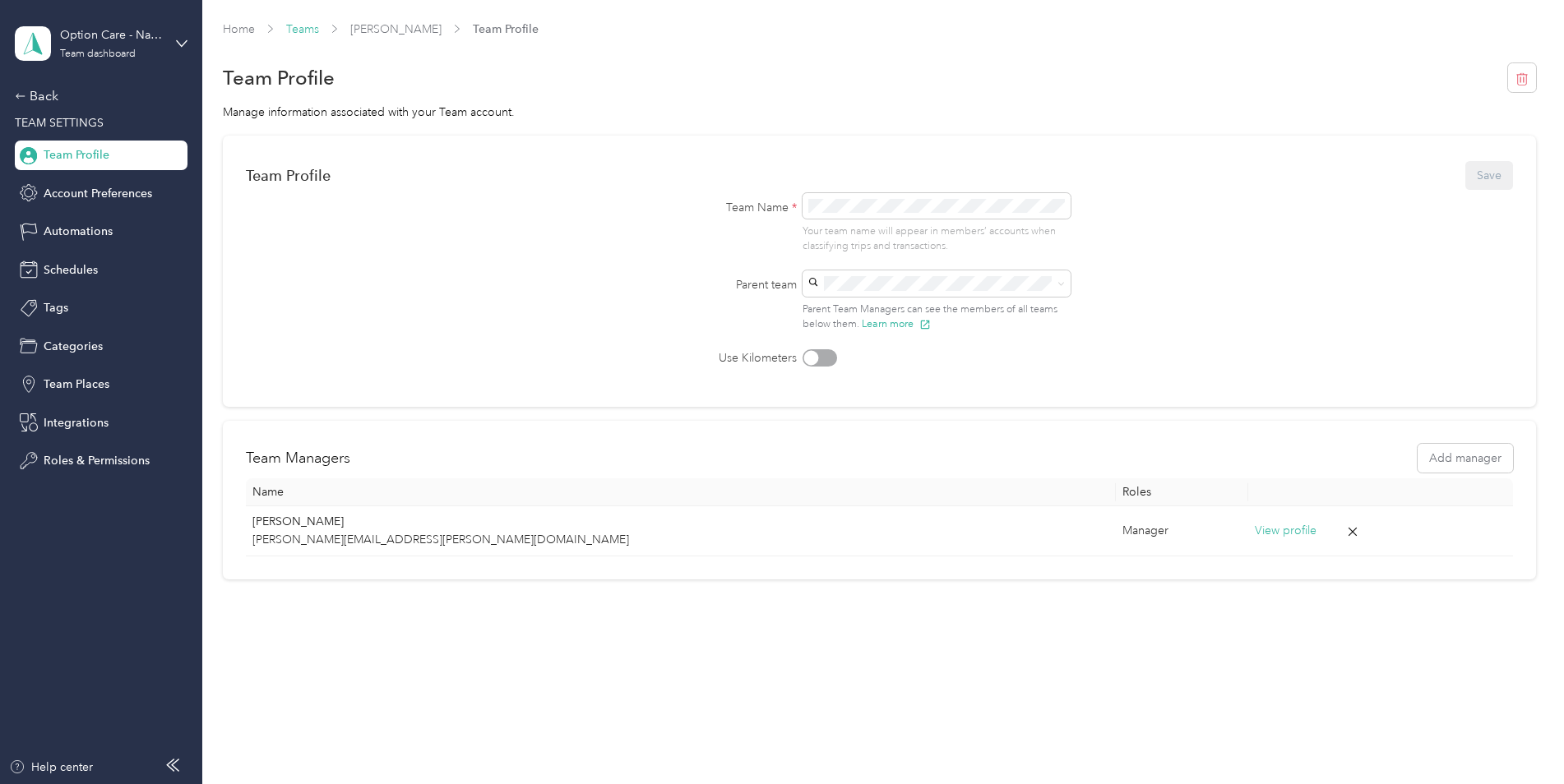
click at [300, 32] on link "Teams" at bounding box center [303, 30] width 33 height 14
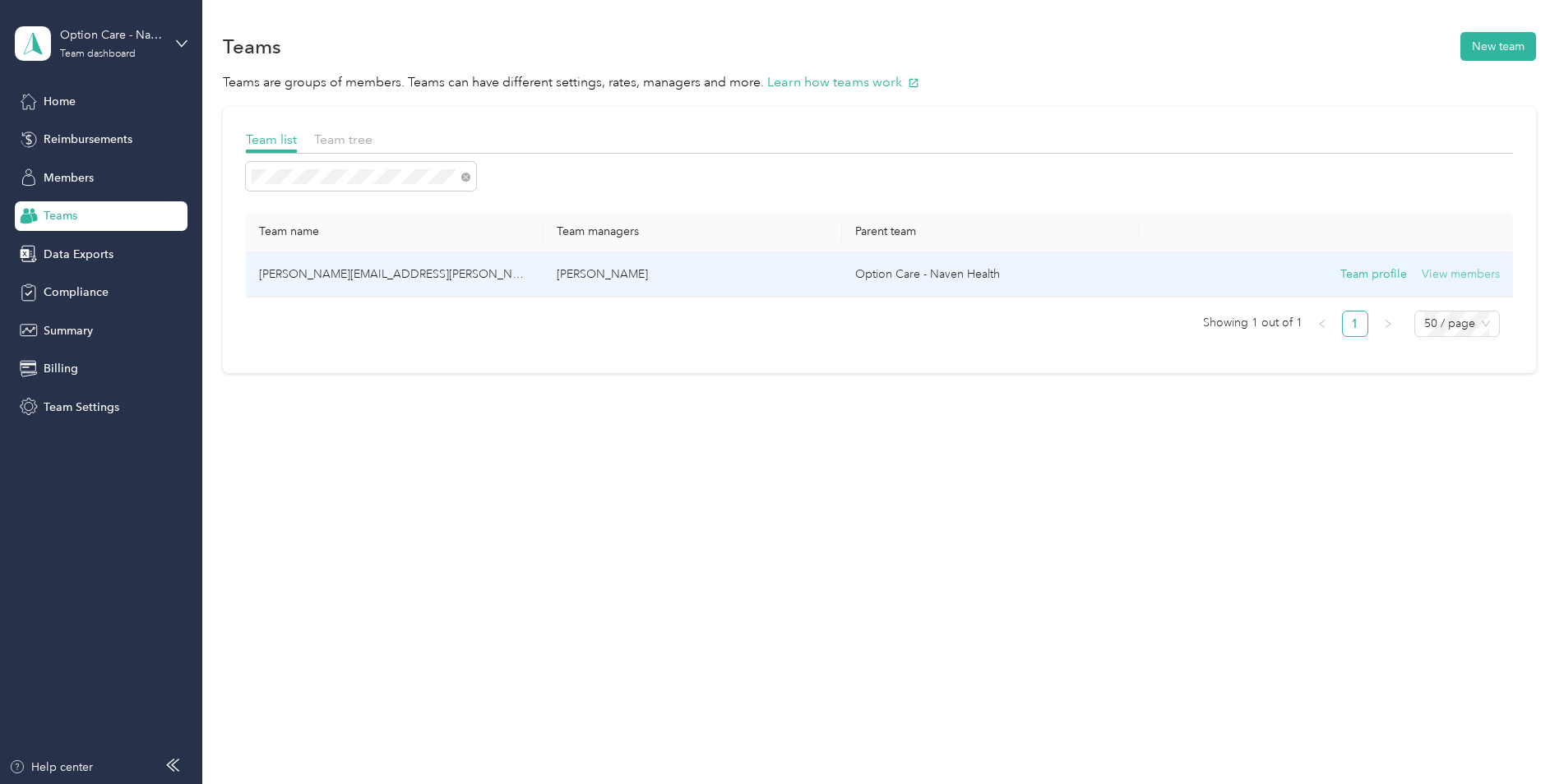
click at [1467, 280] on button "View members" at bounding box center [1460, 275] width 78 height 18
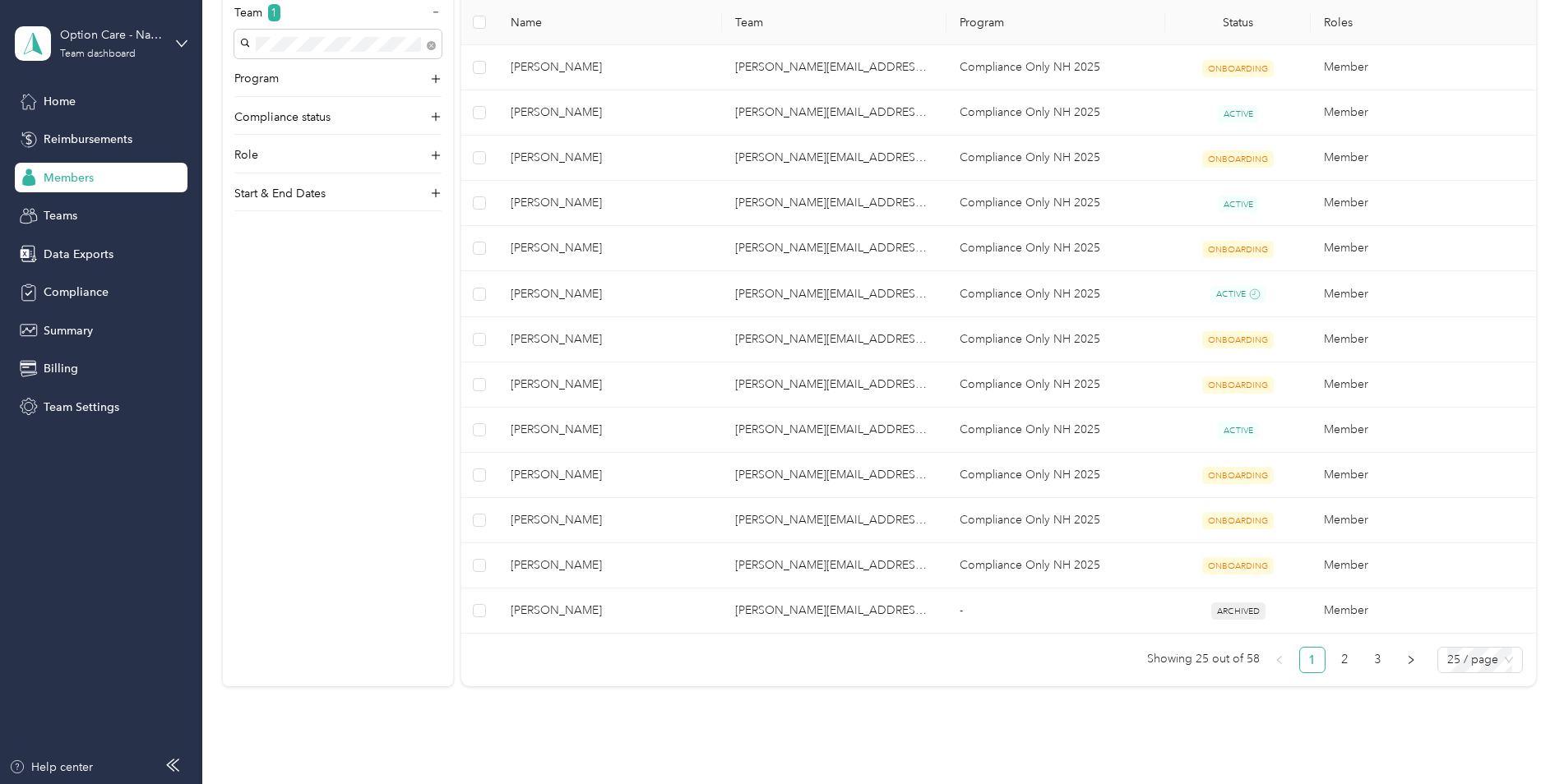
scroll to position [848, 0]
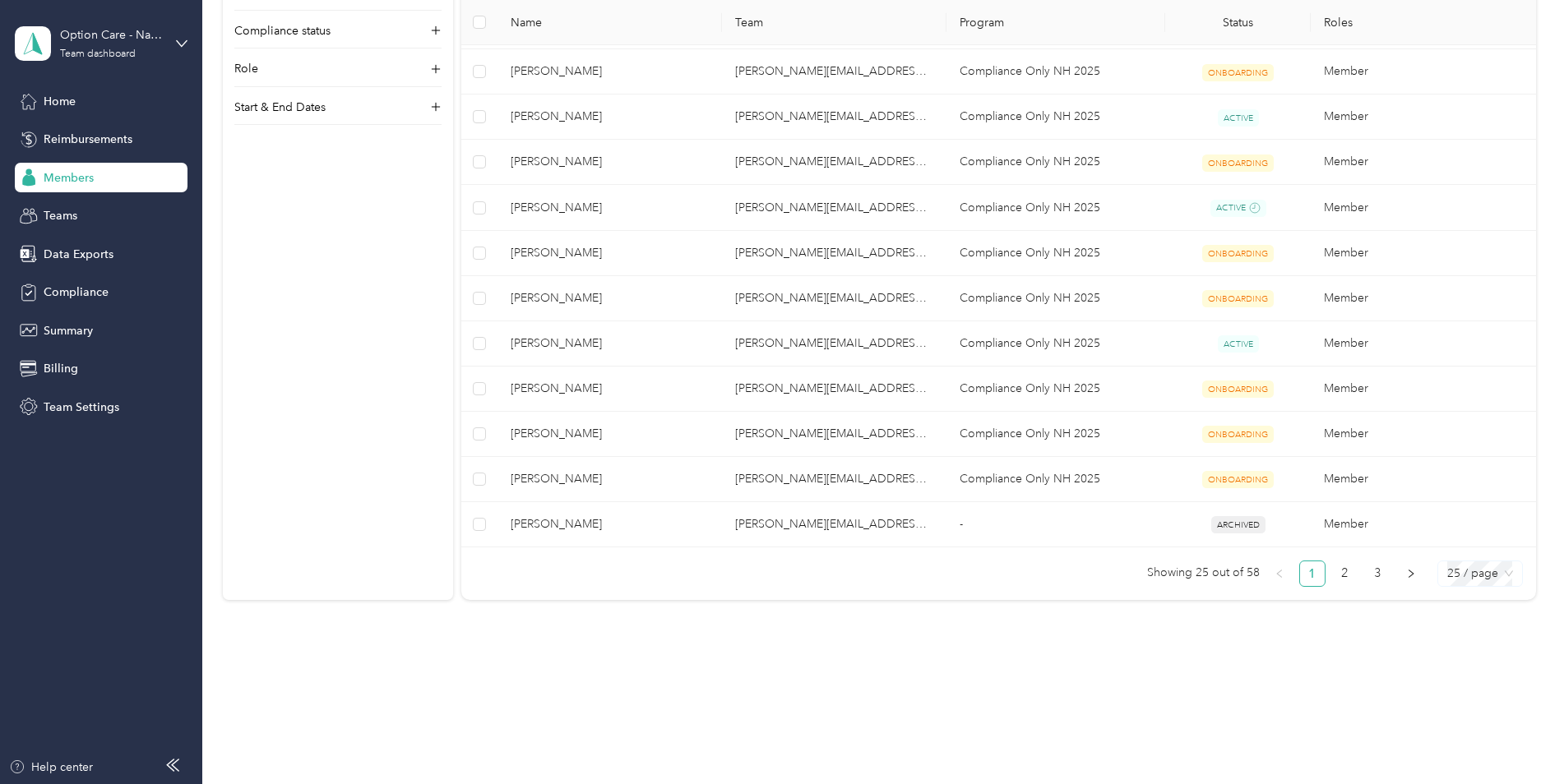
click at [1505, 572] on span "25 / page" at bounding box center [1480, 573] width 66 height 24
click at [1479, 655] on div "100 / page" at bounding box center [1479, 659] width 59 height 18
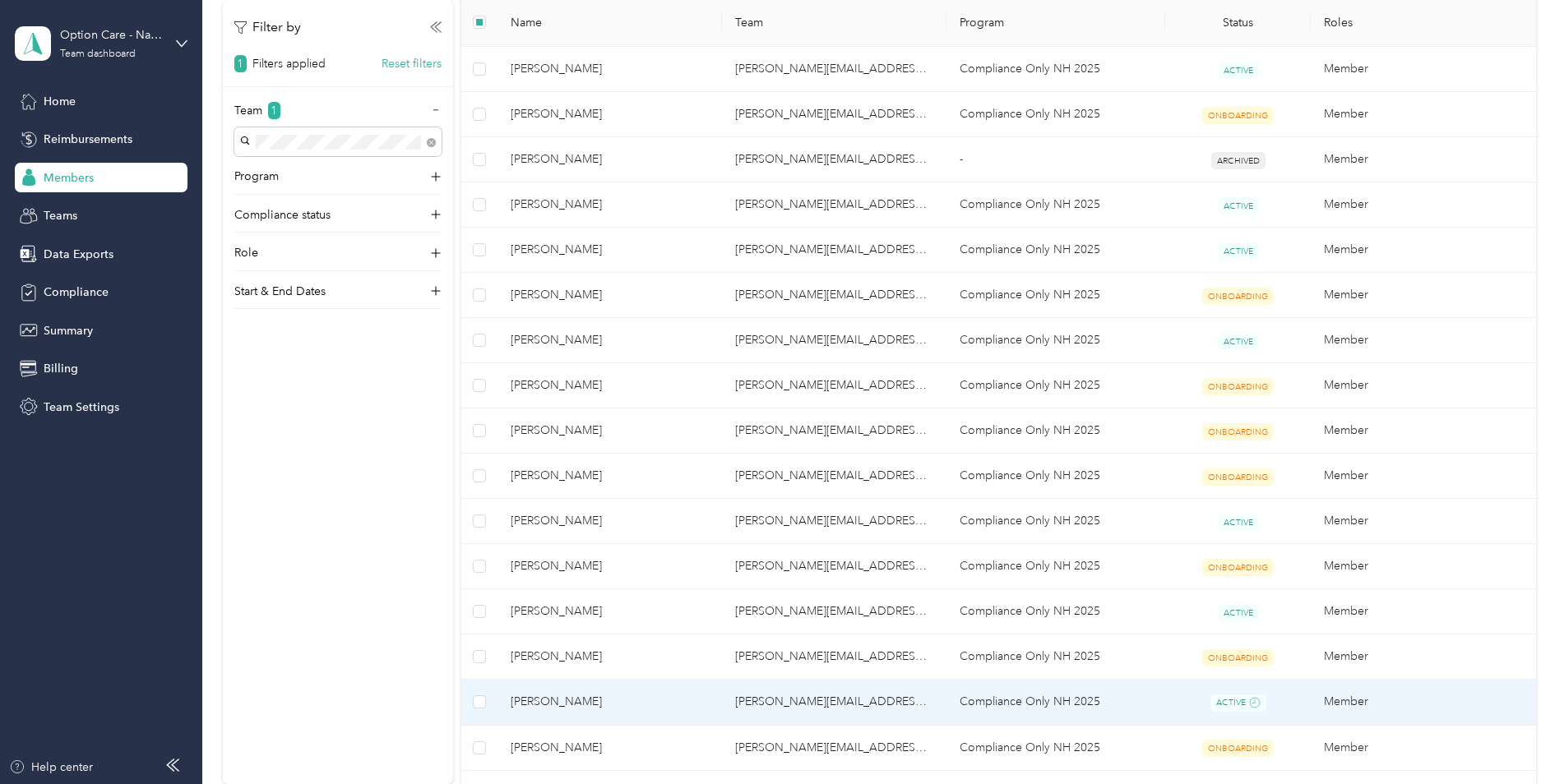
scroll to position [272, 0]
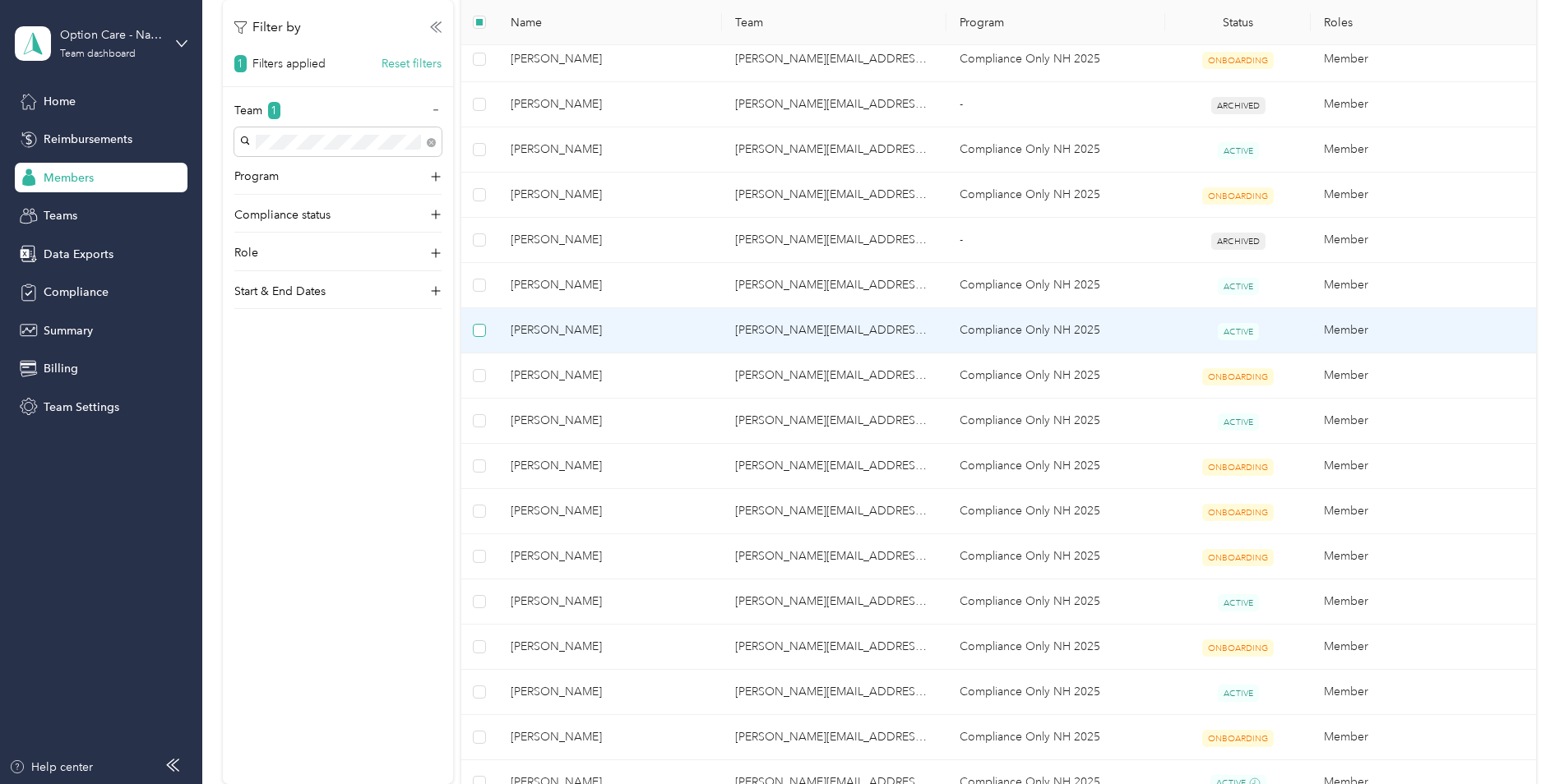
click at [481, 337] on label at bounding box center [479, 330] width 14 height 18
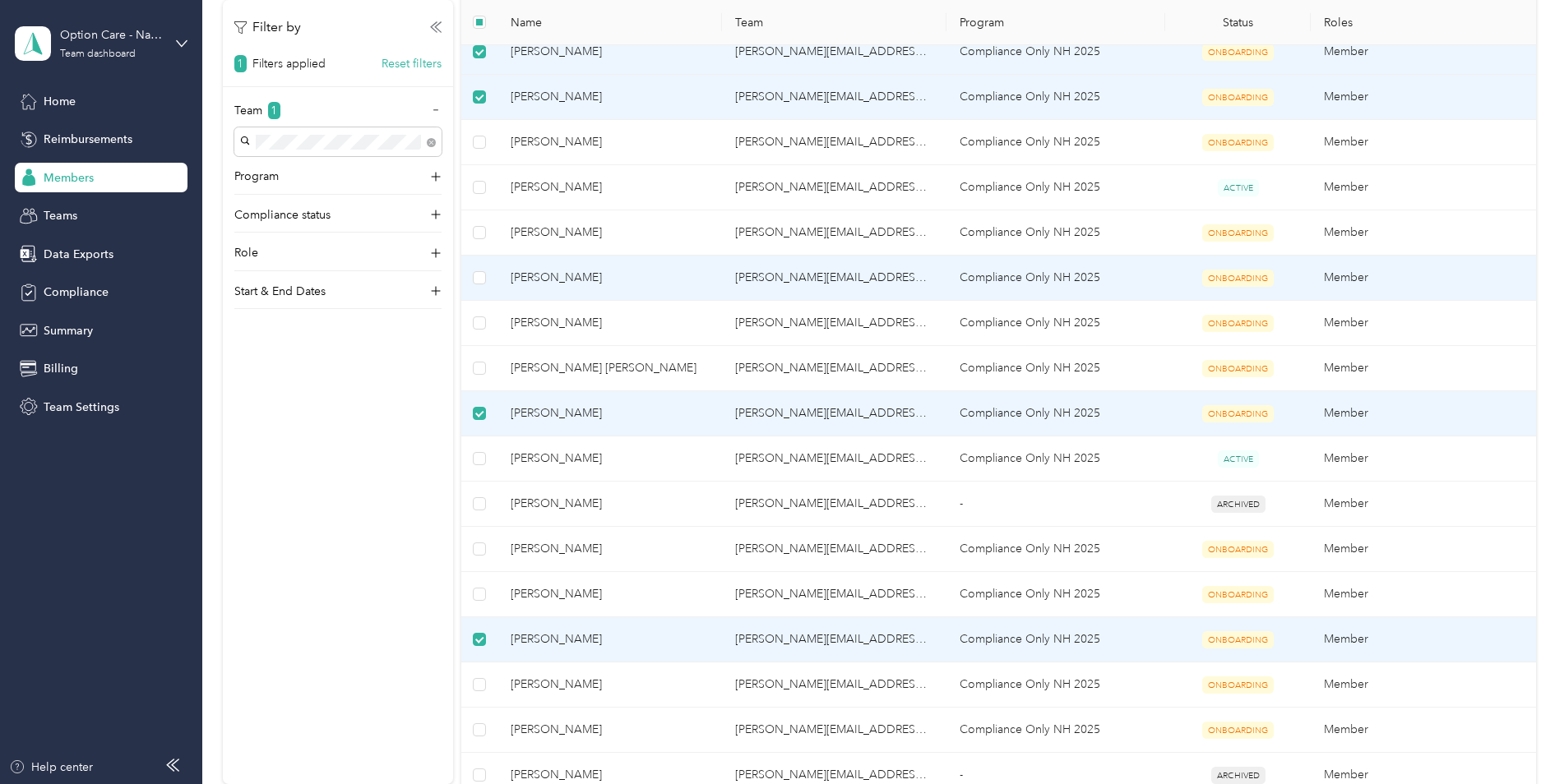
scroll to position [1505, 0]
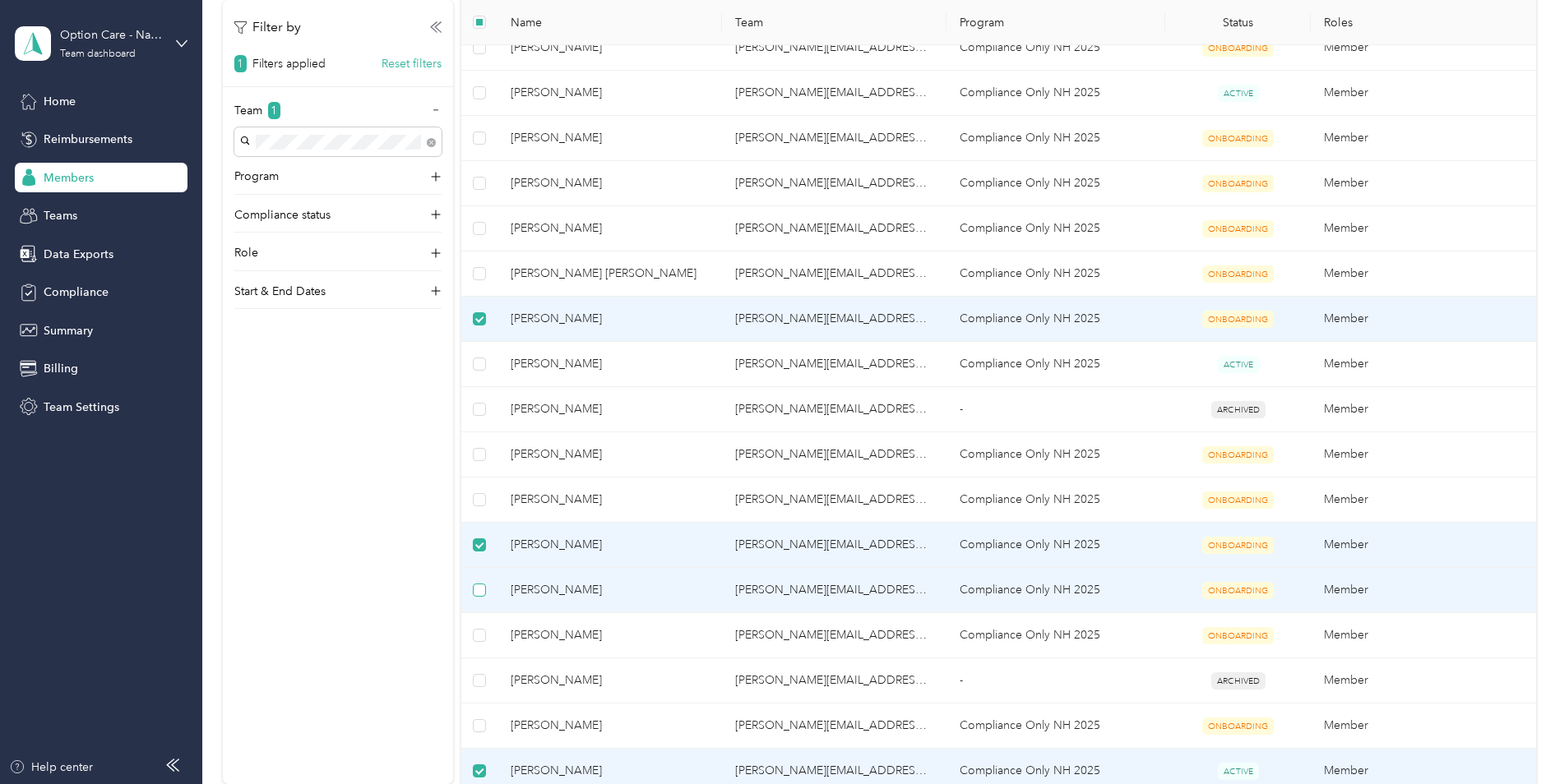
click at [476, 598] on label at bounding box center [479, 590] width 14 height 18
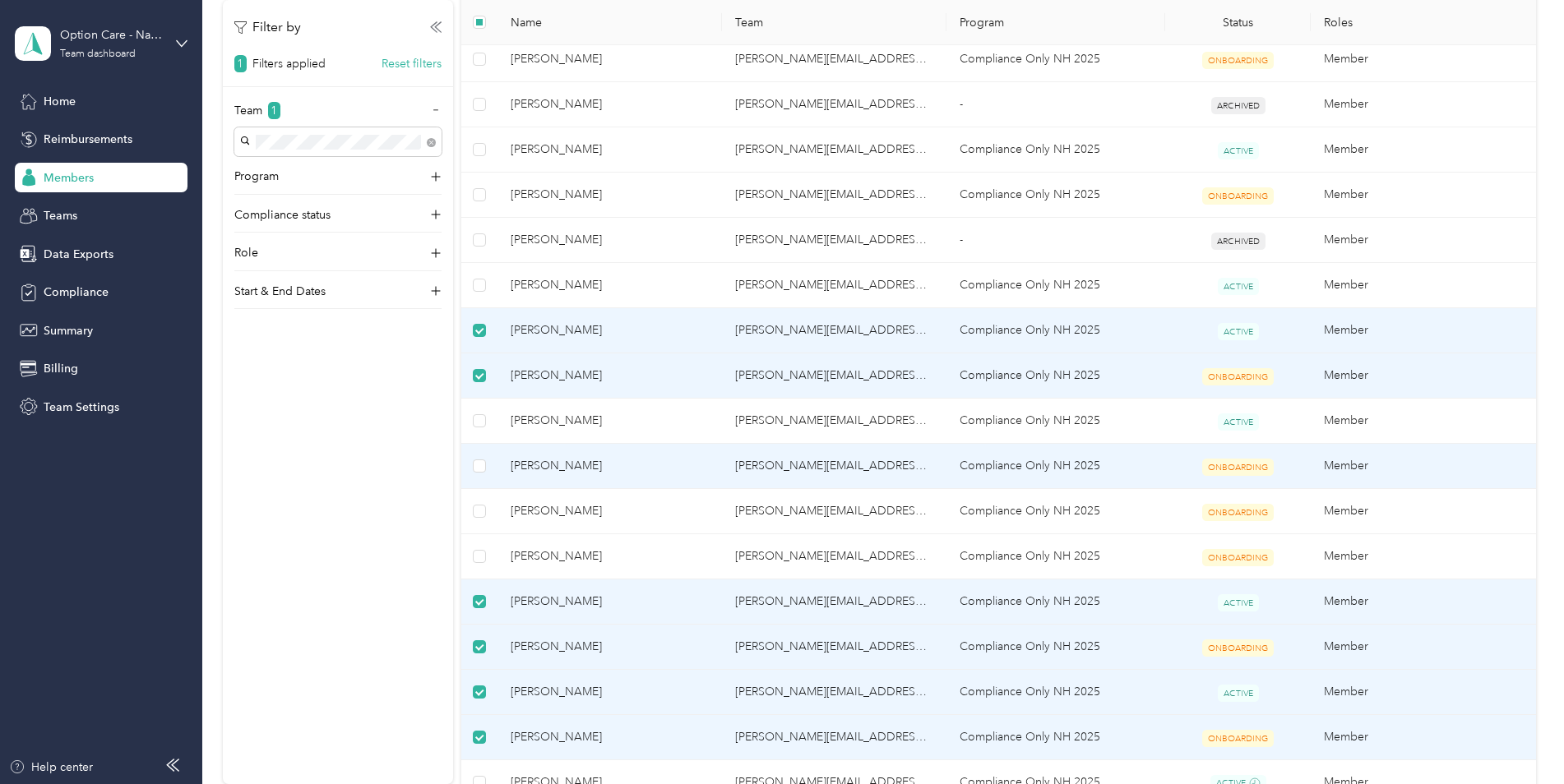
scroll to position [0, 0]
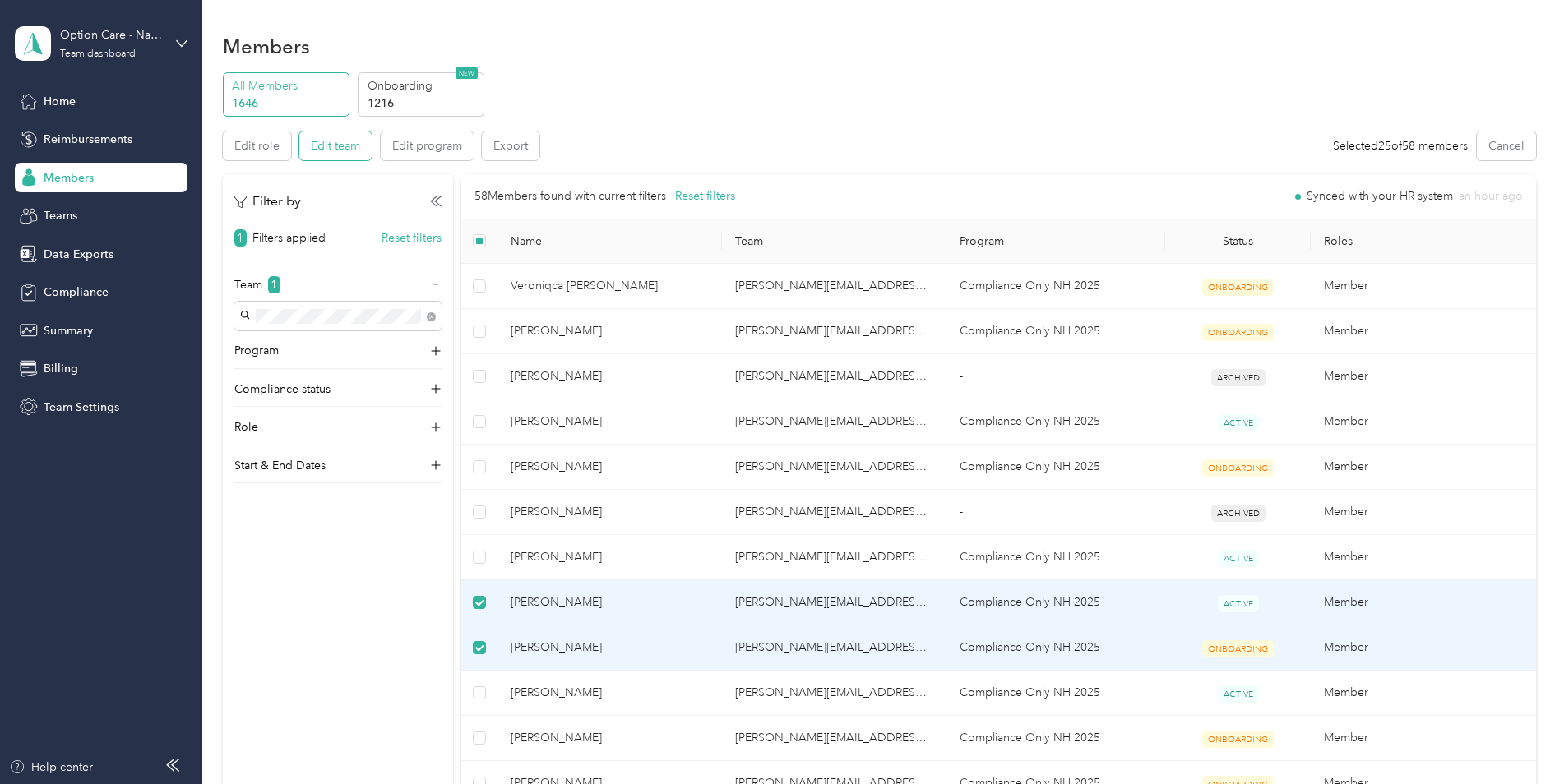
click at [326, 157] on button "Edit team" at bounding box center [335, 146] width 72 height 29
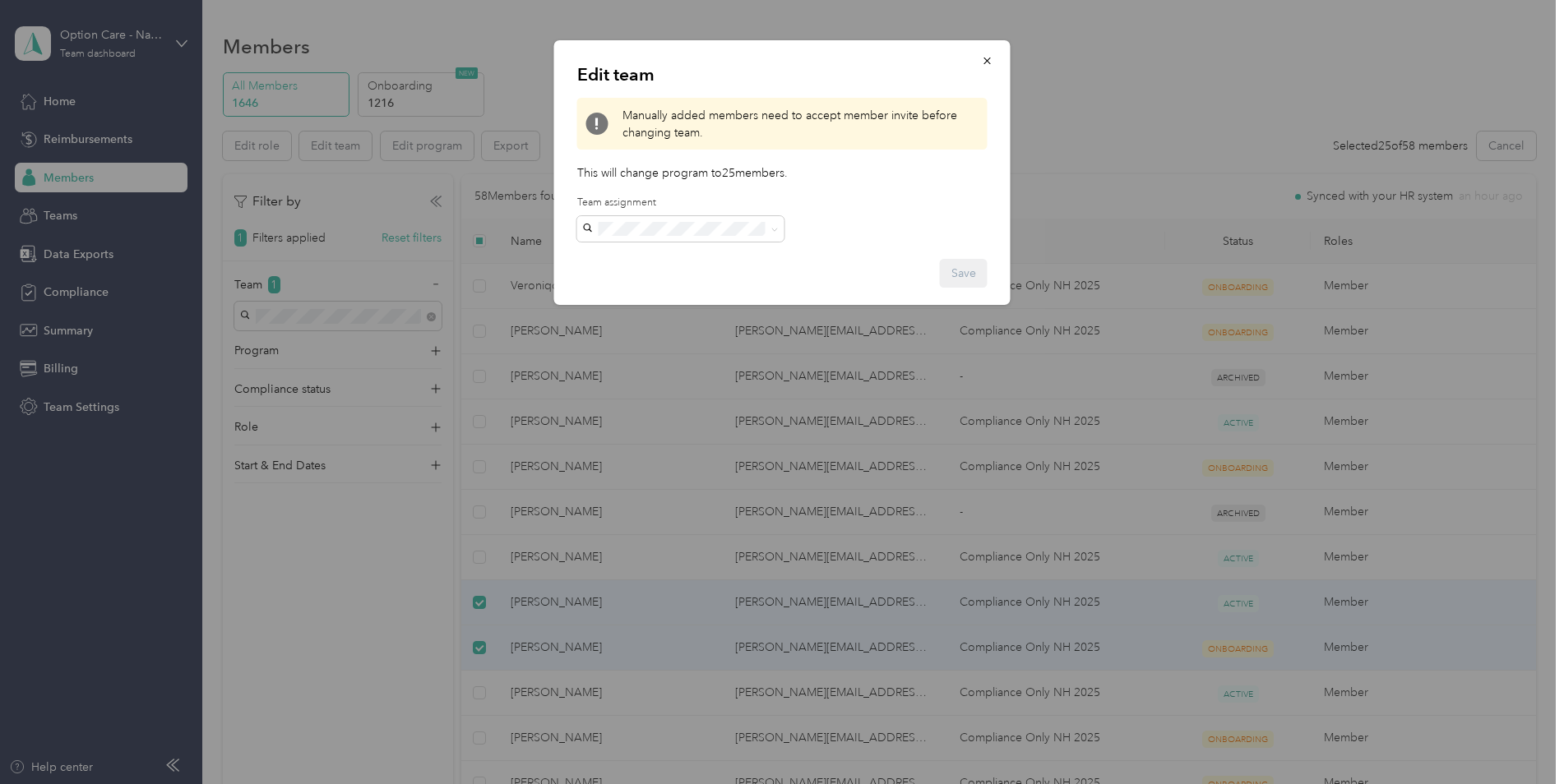
click at [679, 275] on p "[PERSON_NAME]" at bounding box center [681, 275] width 185 height 17
click at [954, 267] on button "Save" at bounding box center [963, 274] width 48 height 29
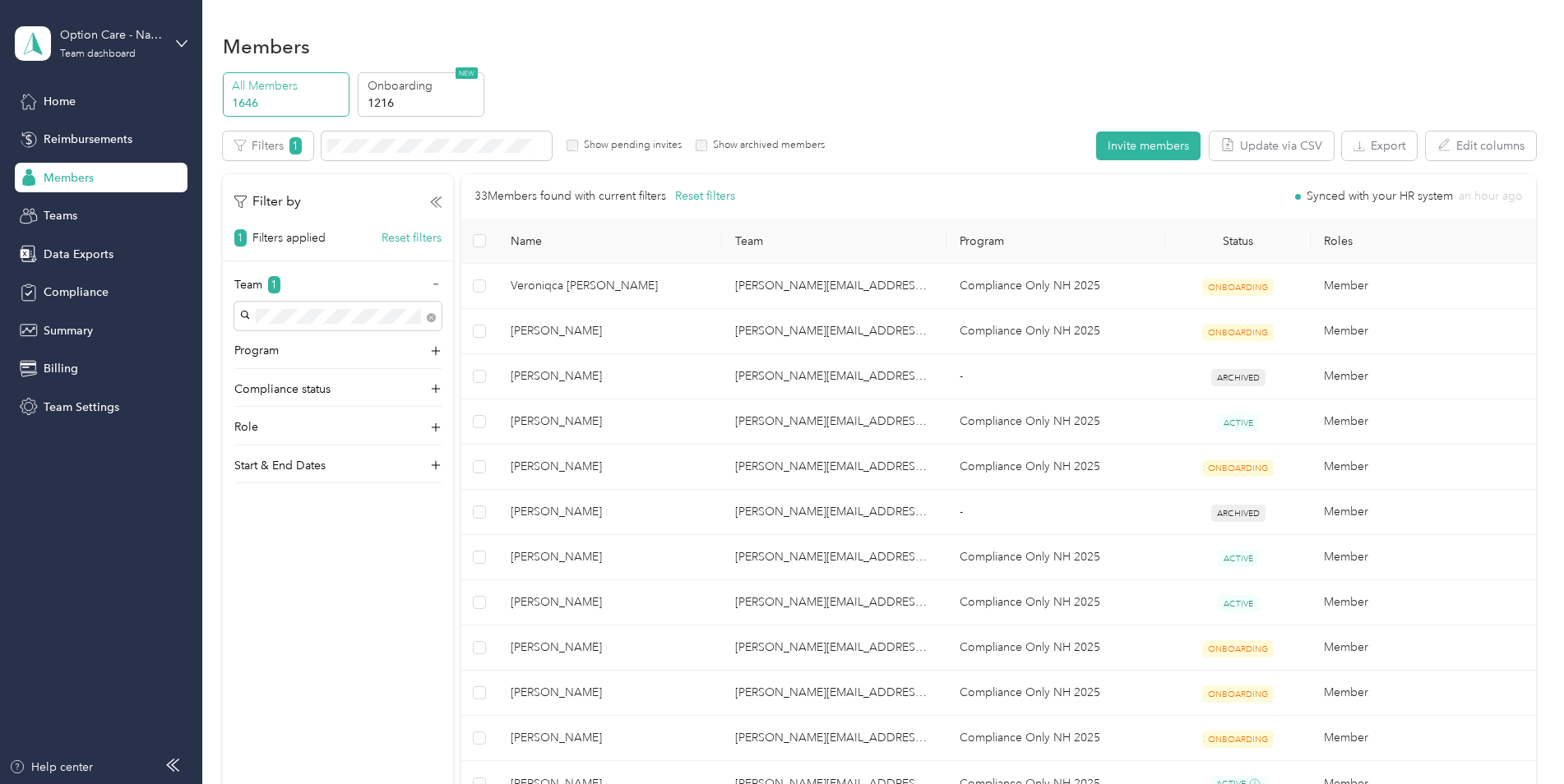
click at [77, 178] on span "Members" at bounding box center [68, 177] width 50 height 17
click at [420, 221] on div "Filter by 1 Filters applied Reset filters" at bounding box center [339, 219] width 231 height 55
click at [412, 236] on button "Reset filters" at bounding box center [411, 238] width 60 height 17
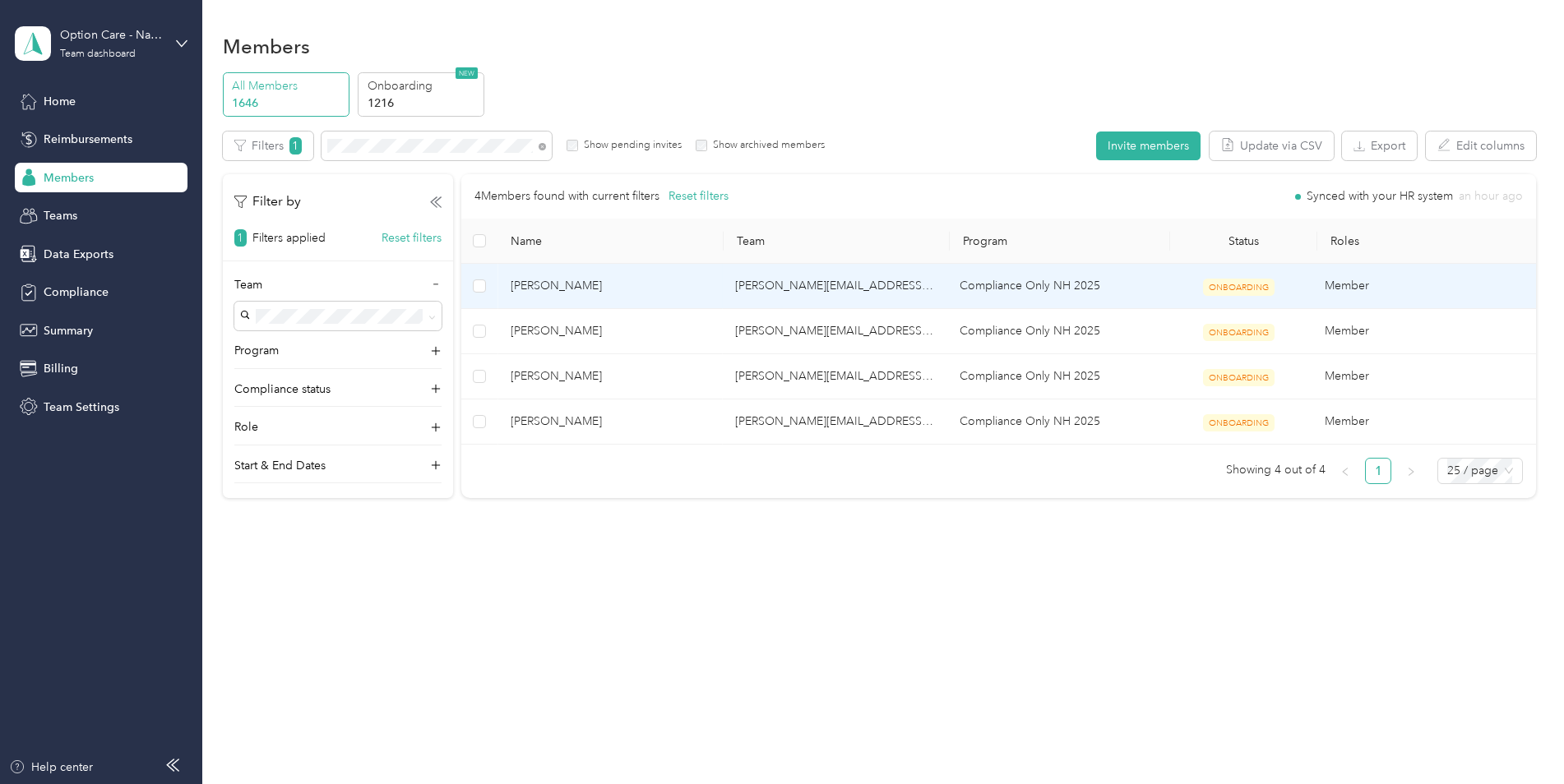
click at [569, 289] on span "[PERSON_NAME]" at bounding box center [610, 286] width 198 height 18
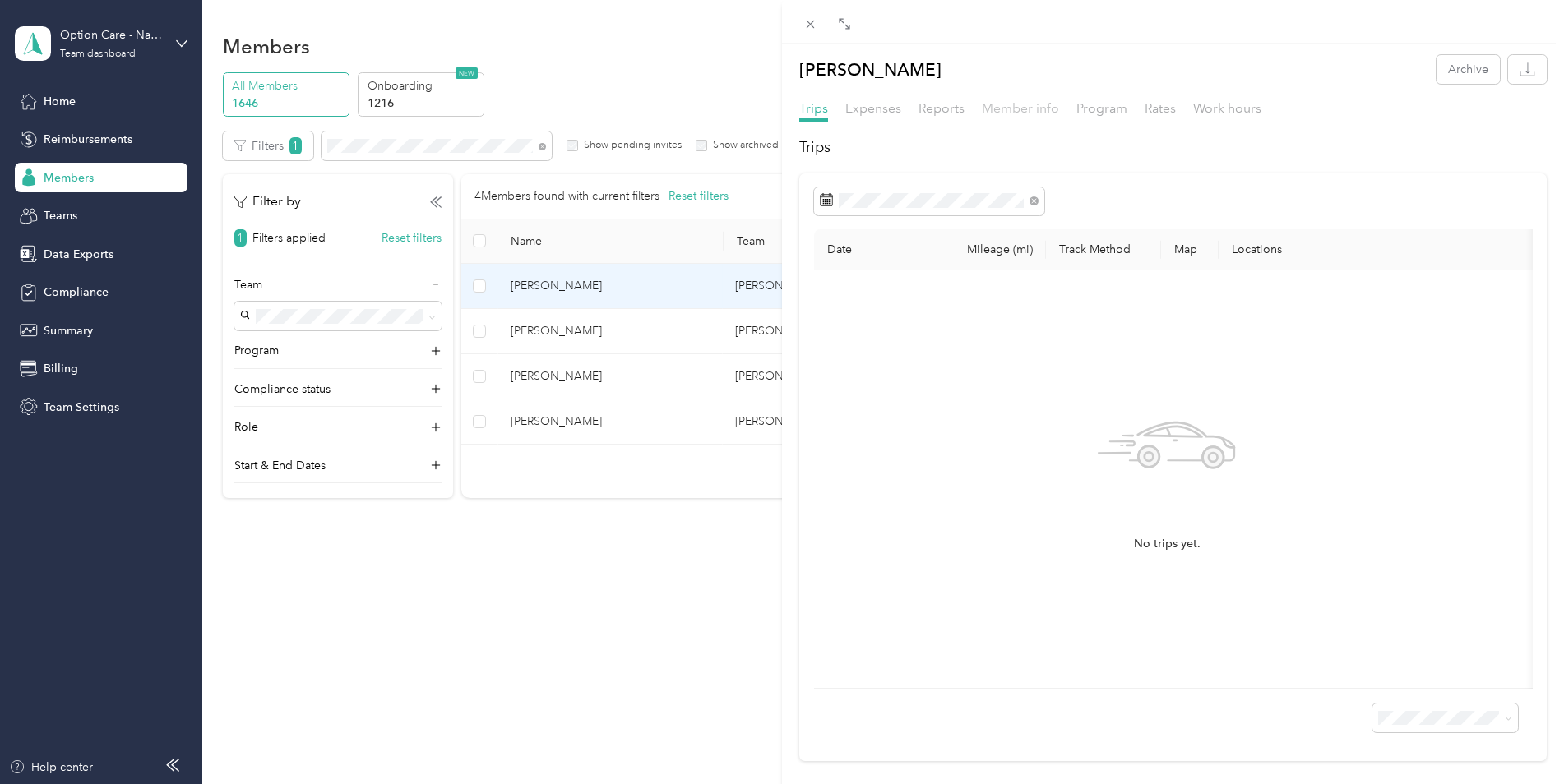
click at [1013, 112] on span "Member info" at bounding box center [1021, 107] width 77 height 15
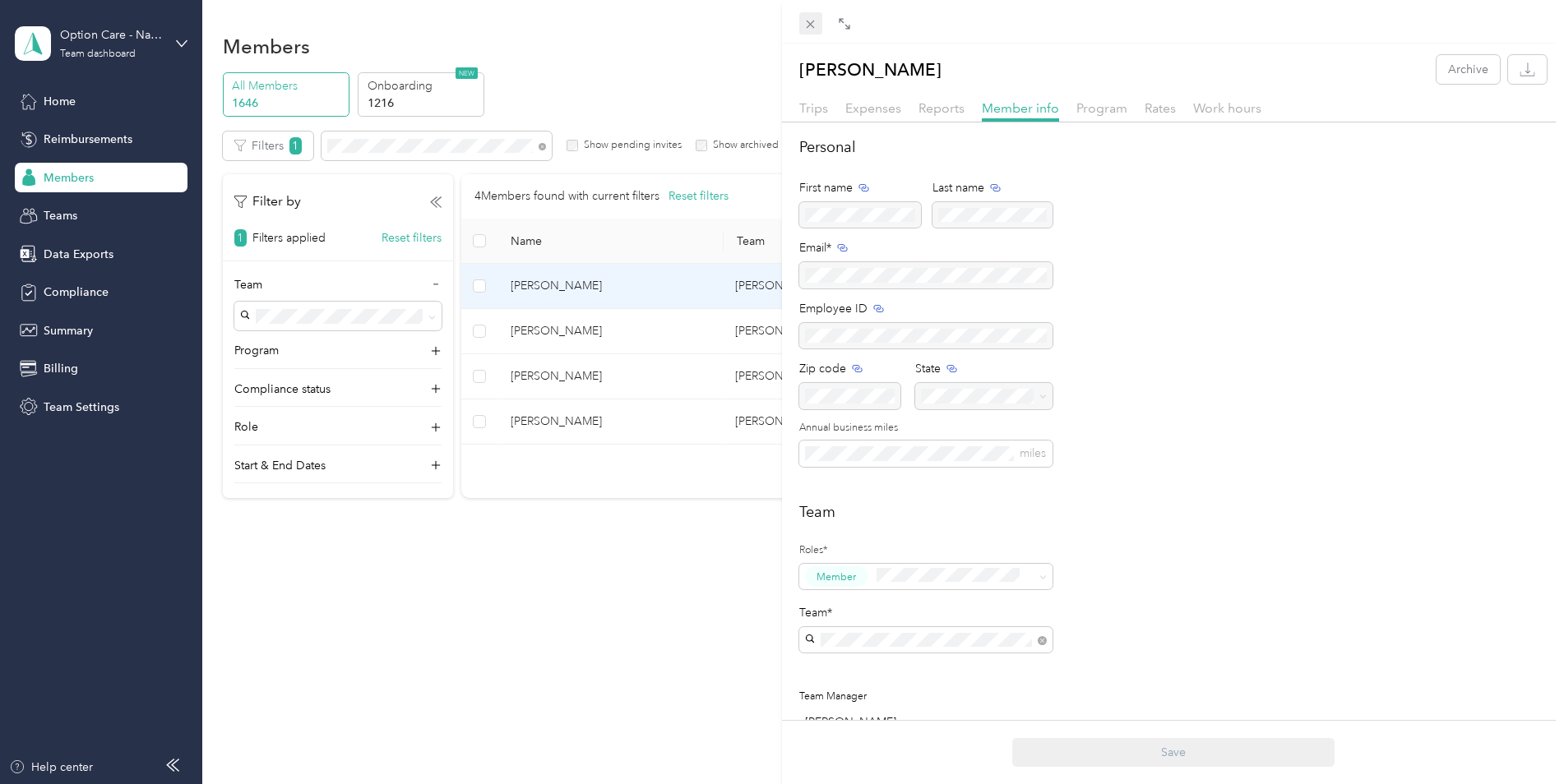
click at [806, 23] on icon at bounding box center [810, 24] width 14 height 14
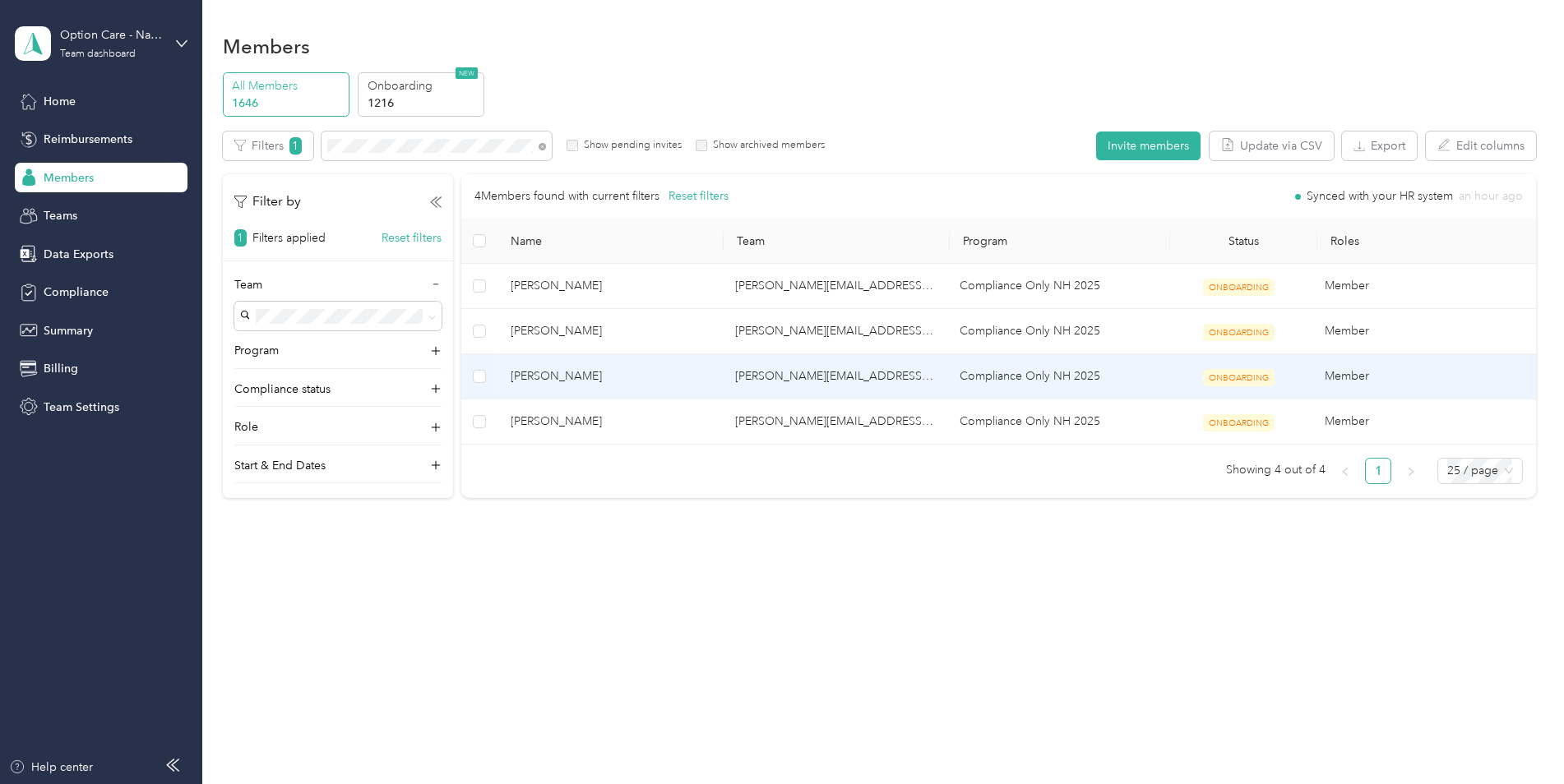
click at [533, 371] on span "[PERSON_NAME]" at bounding box center [610, 376] width 198 height 18
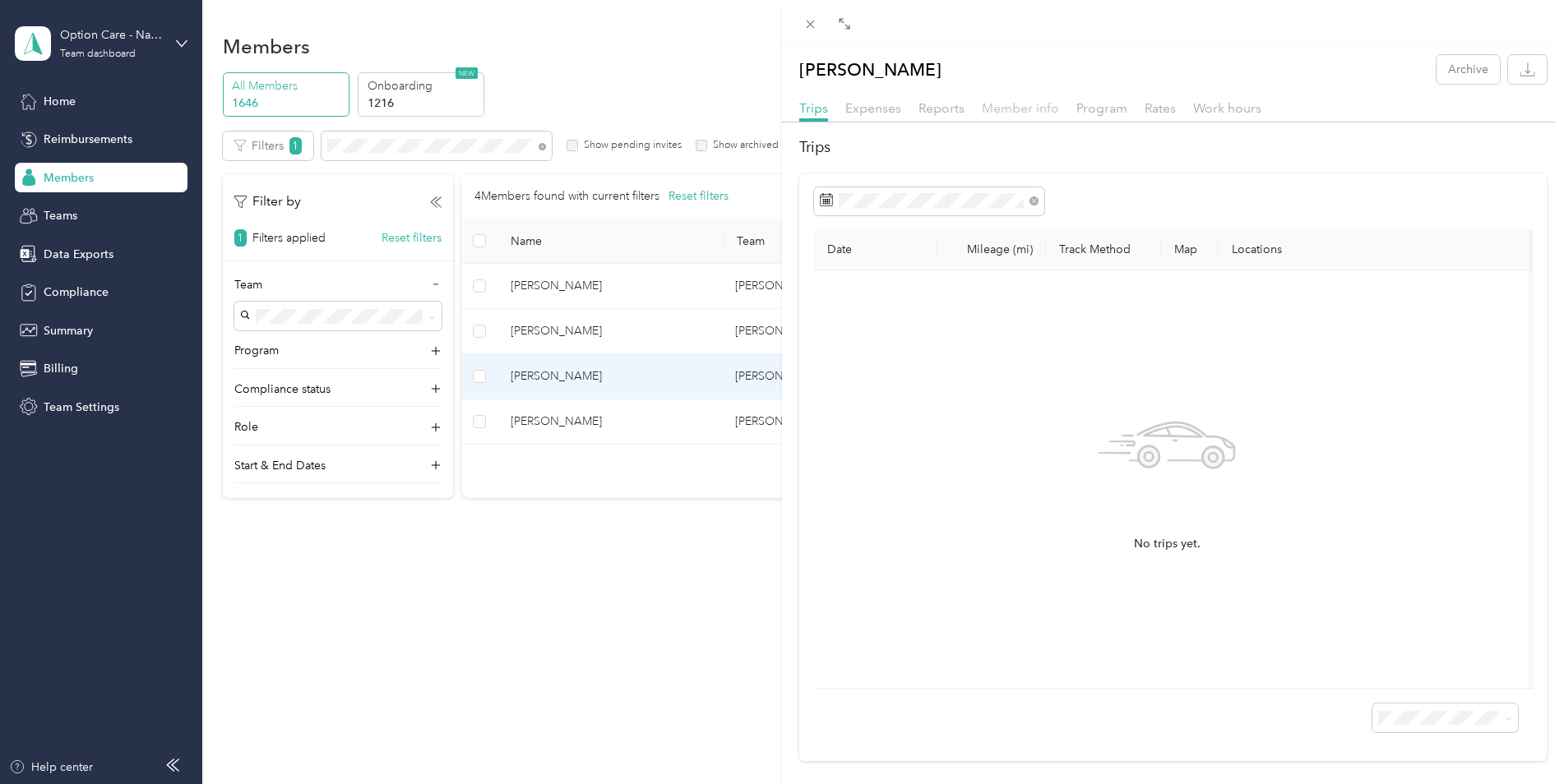
click at [1038, 111] on span "Member info" at bounding box center [1021, 107] width 77 height 15
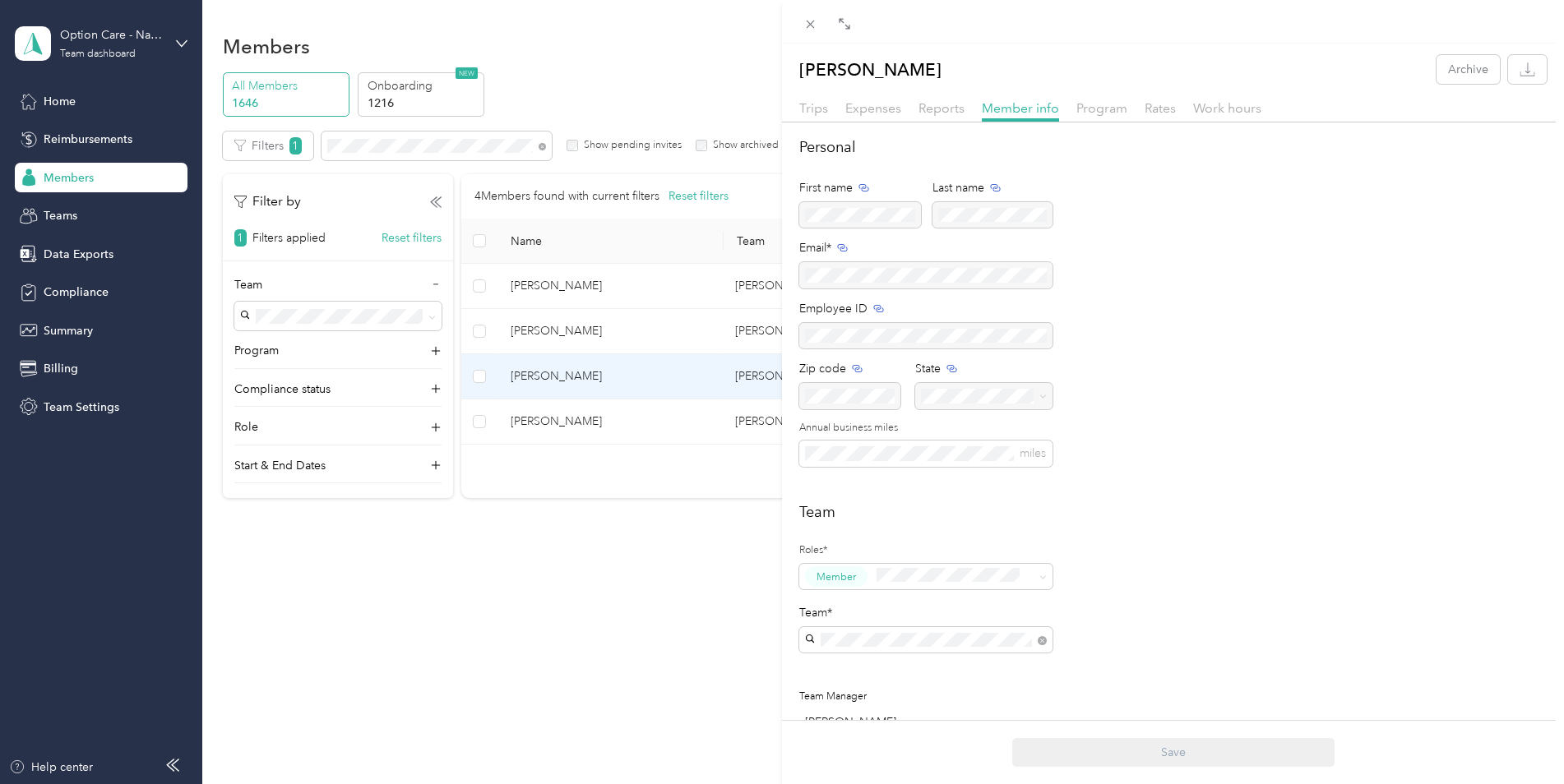
click at [488, 573] on div "[PERSON_NAME] Archive Trips Expenses Reports Member info Program Rates Work hou…" at bounding box center [782, 392] width 1564 height 784
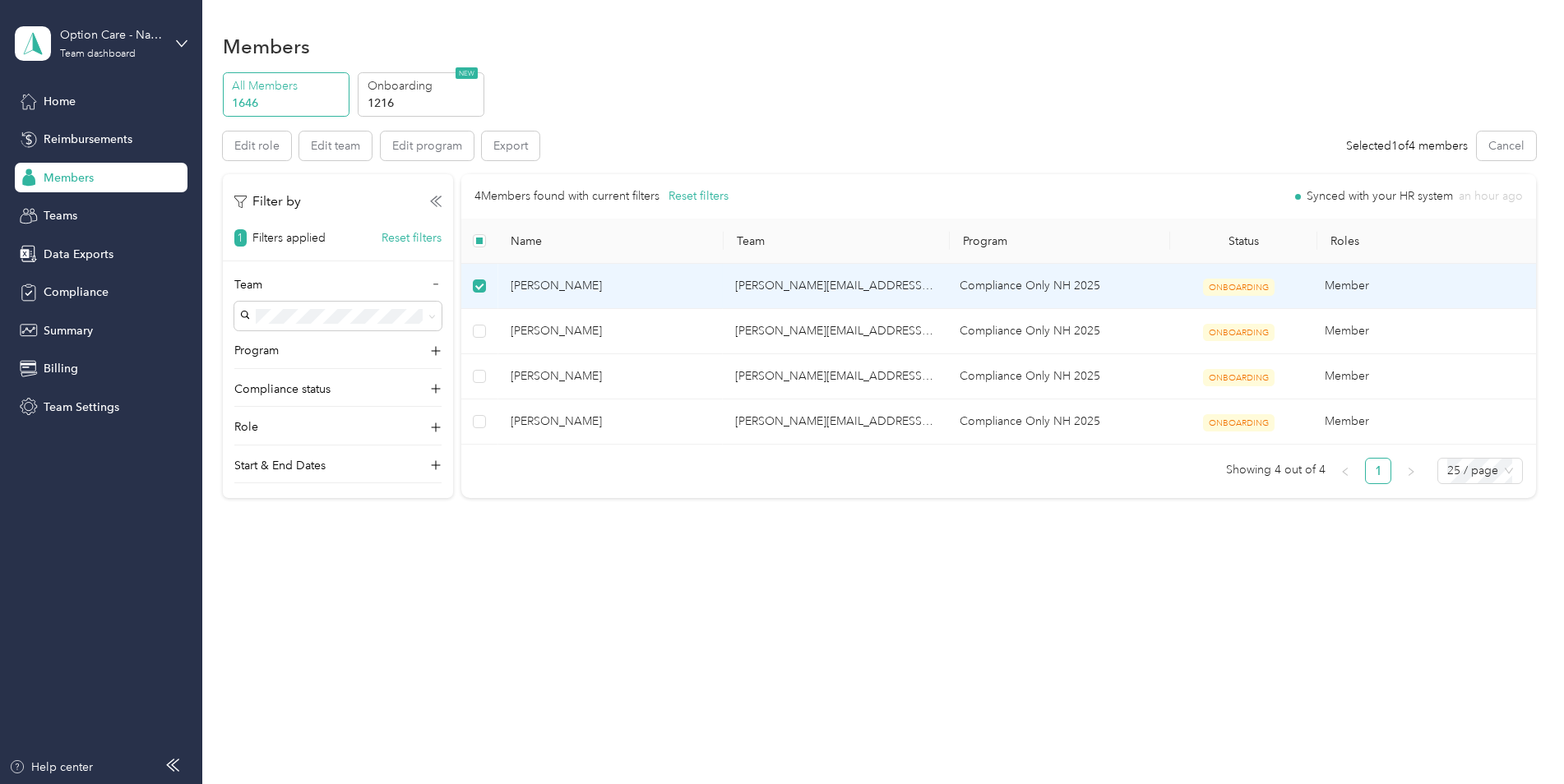
click at [589, 293] on span "[PERSON_NAME]" at bounding box center [610, 286] width 198 height 18
click at [578, 287] on span "[PERSON_NAME]" at bounding box center [610, 286] width 198 height 18
click at [544, 286] on span "[PERSON_NAME]" at bounding box center [610, 286] width 198 height 18
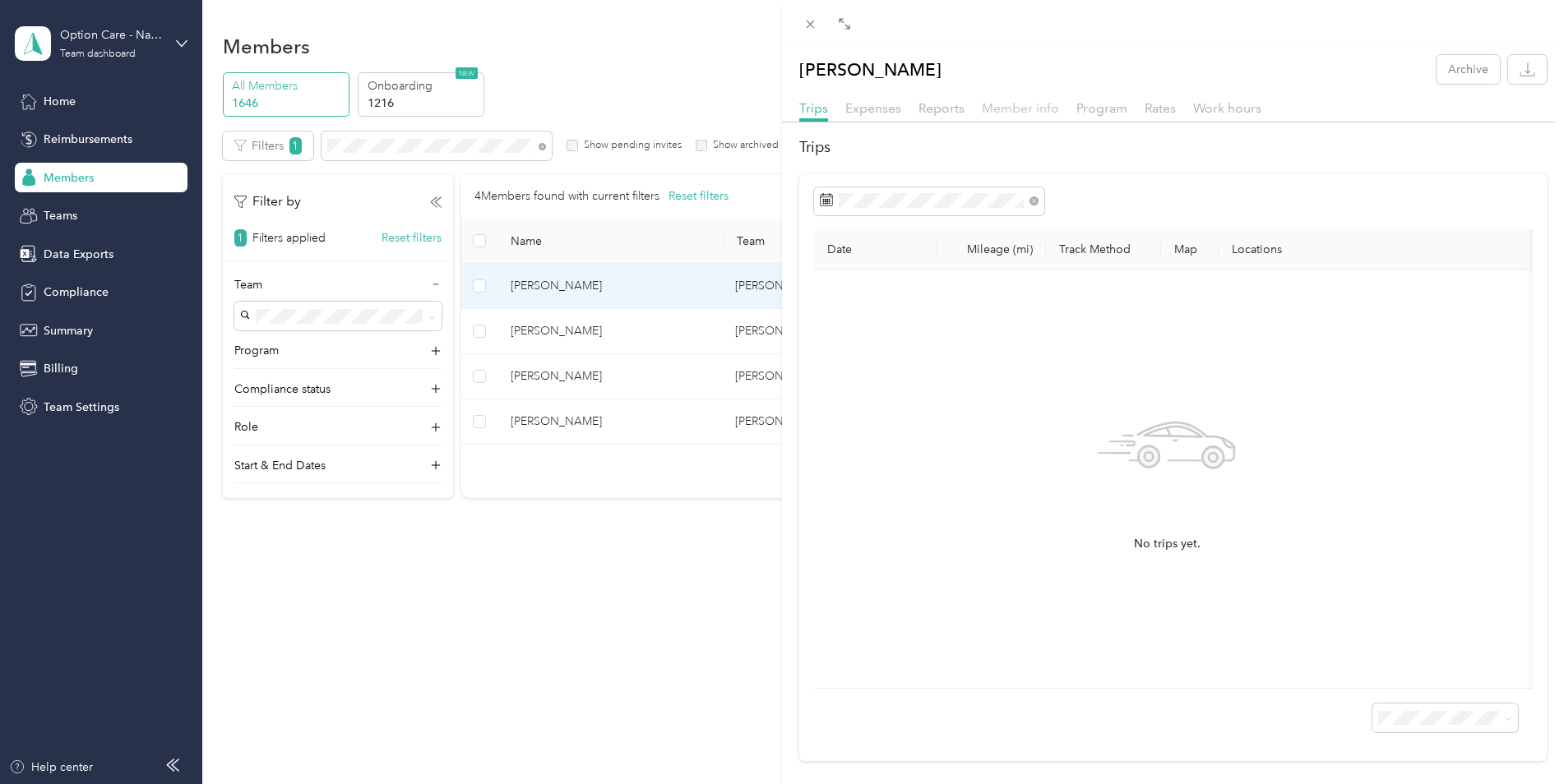
click at [1011, 110] on span "Member info" at bounding box center [1021, 107] width 77 height 15
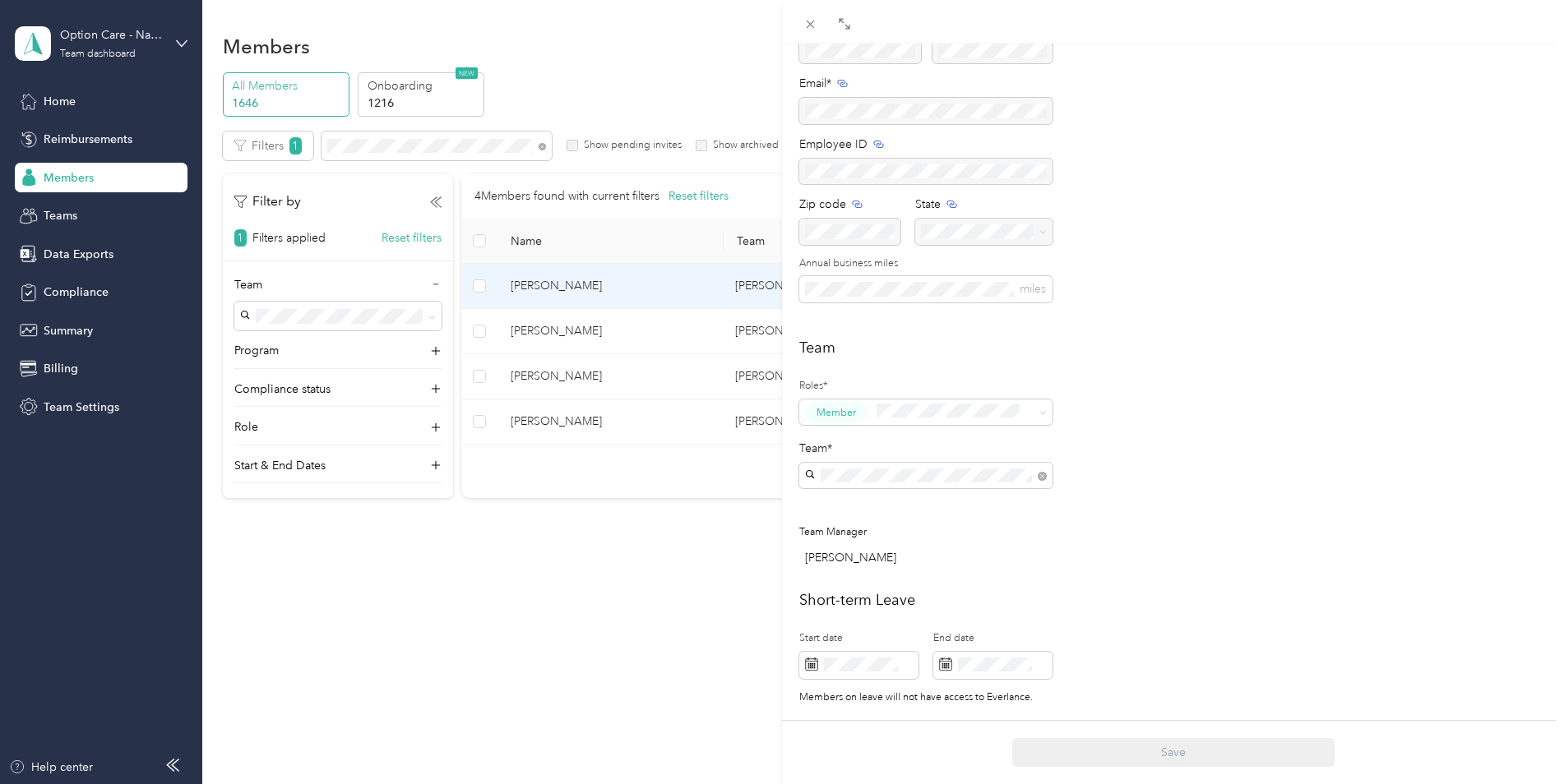
scroll to position [247, 0]
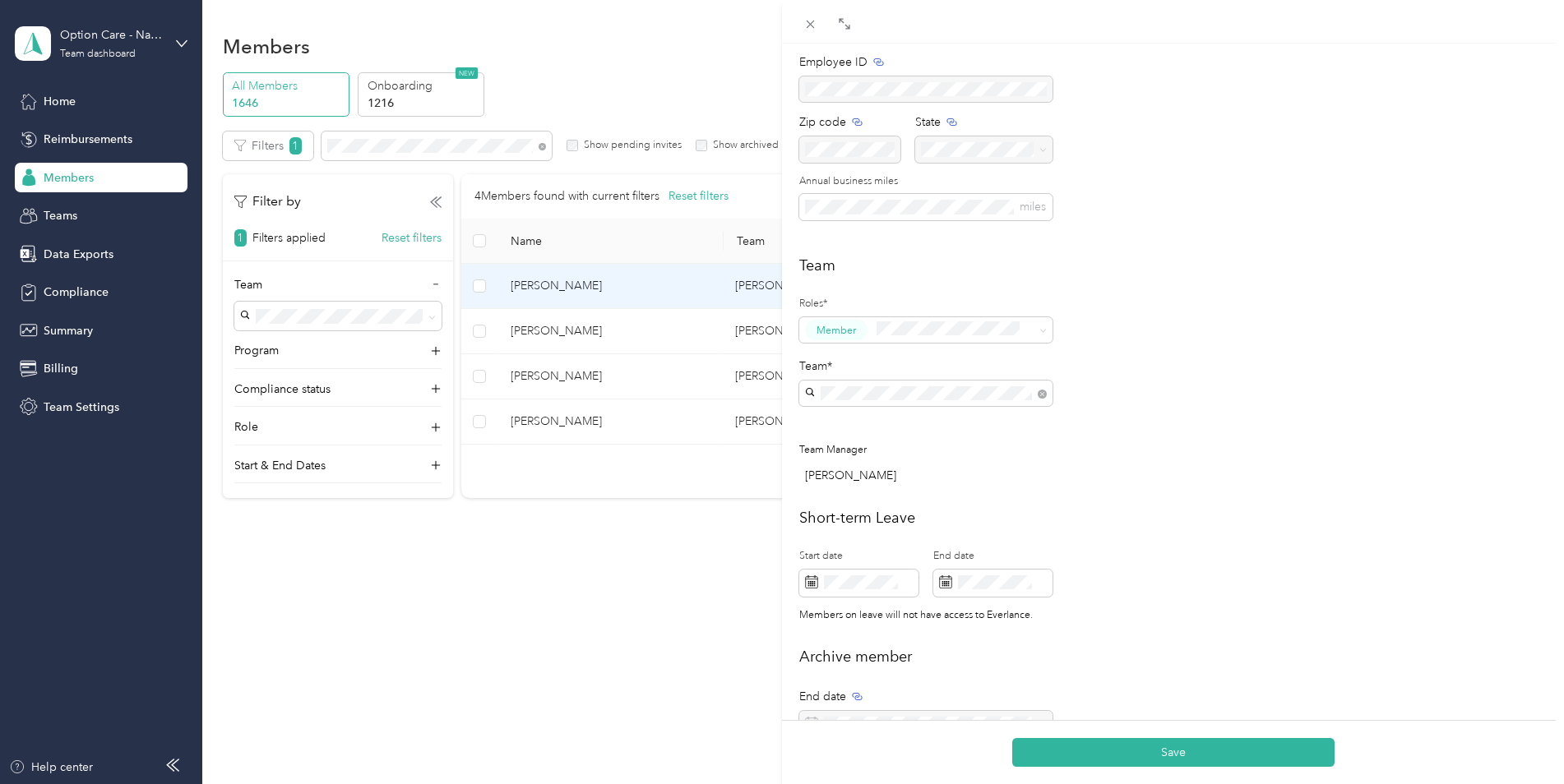
click at [906, 436] on p "[PERSON_NAME]" at bounding box center [927, 442] width 231 height 17
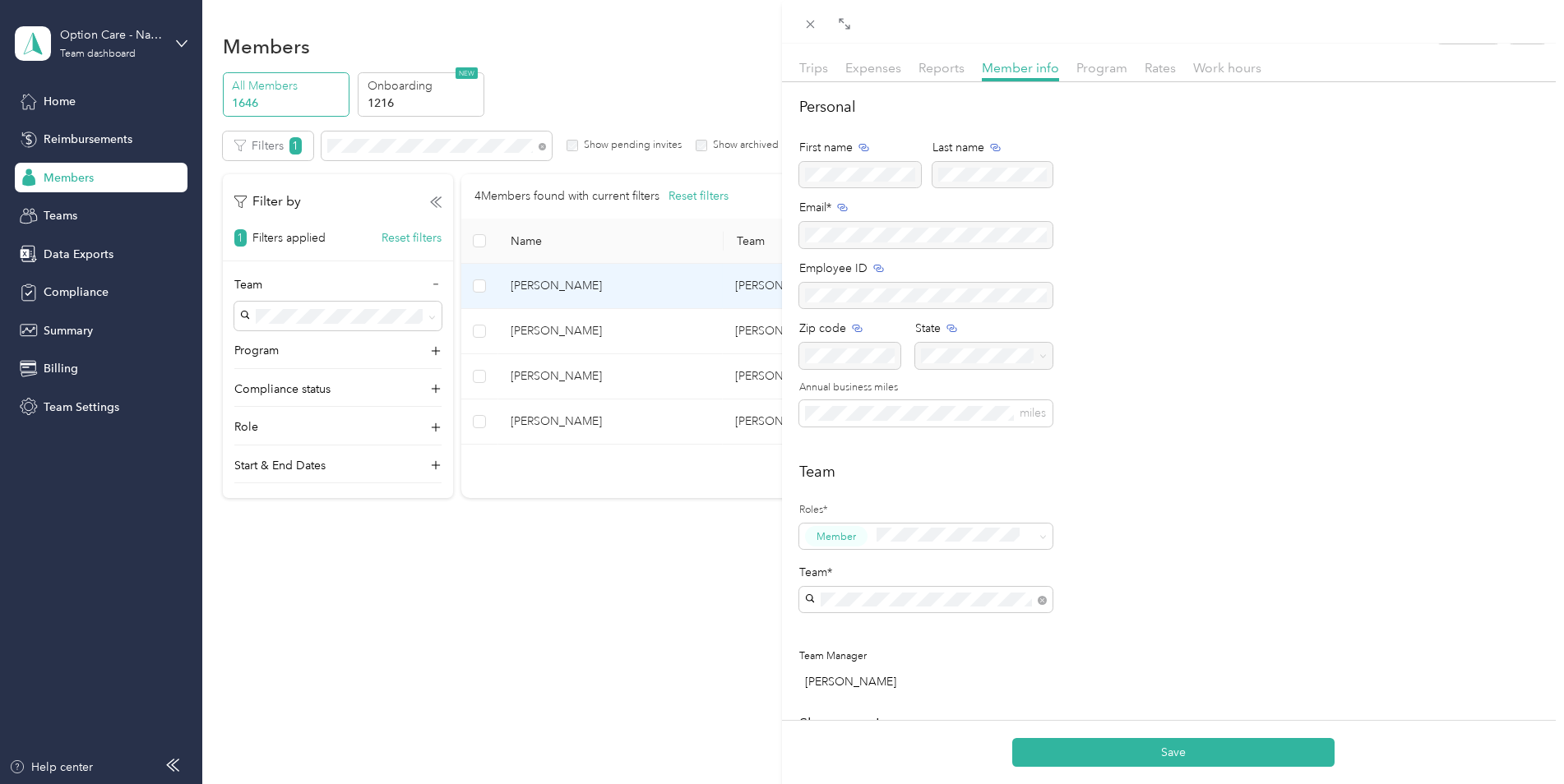
scroll to position [0, 0]
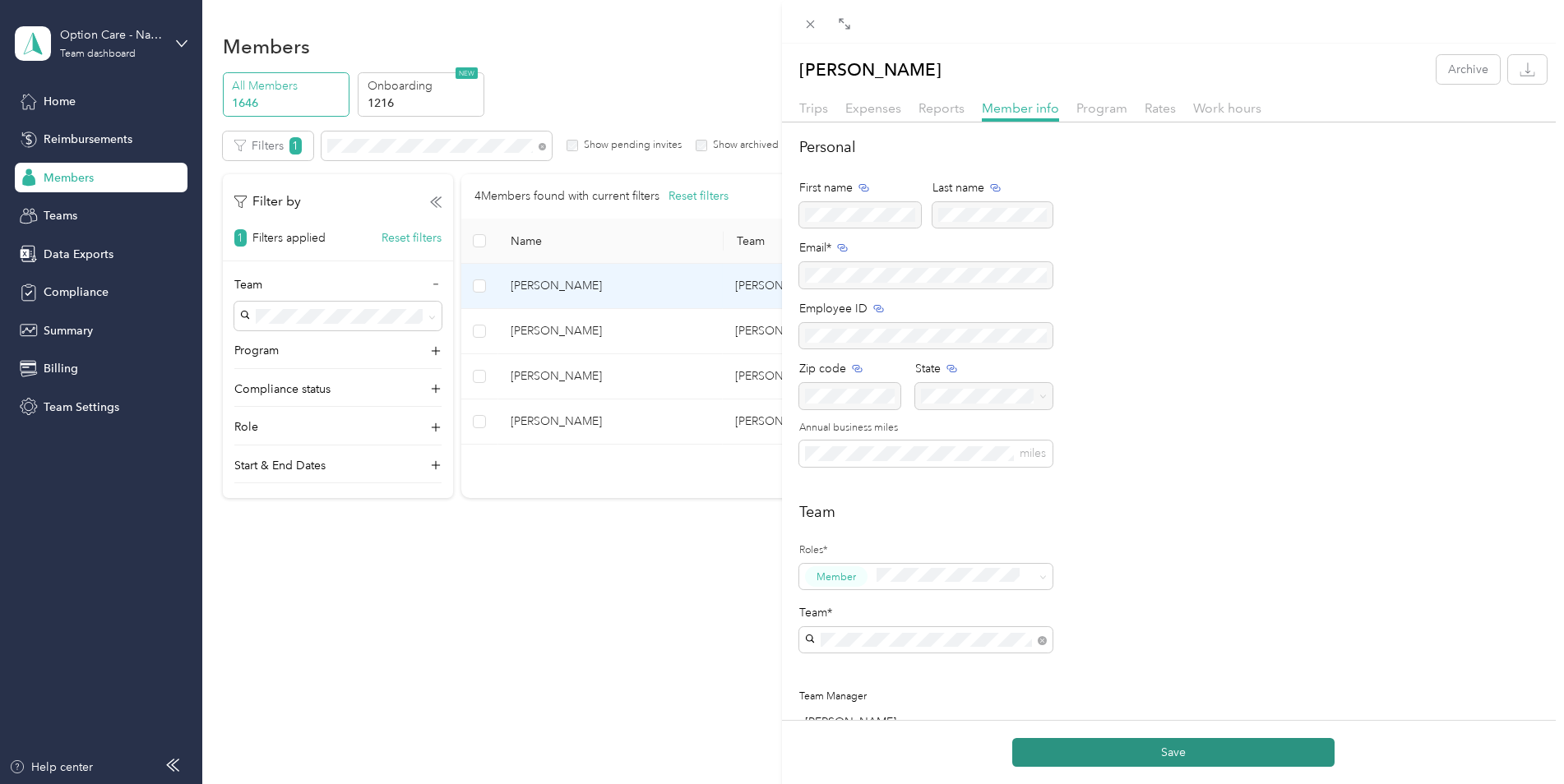
click at [1201, 746] on button "Save" at bounding box center [1173, 752] width 322 height 29
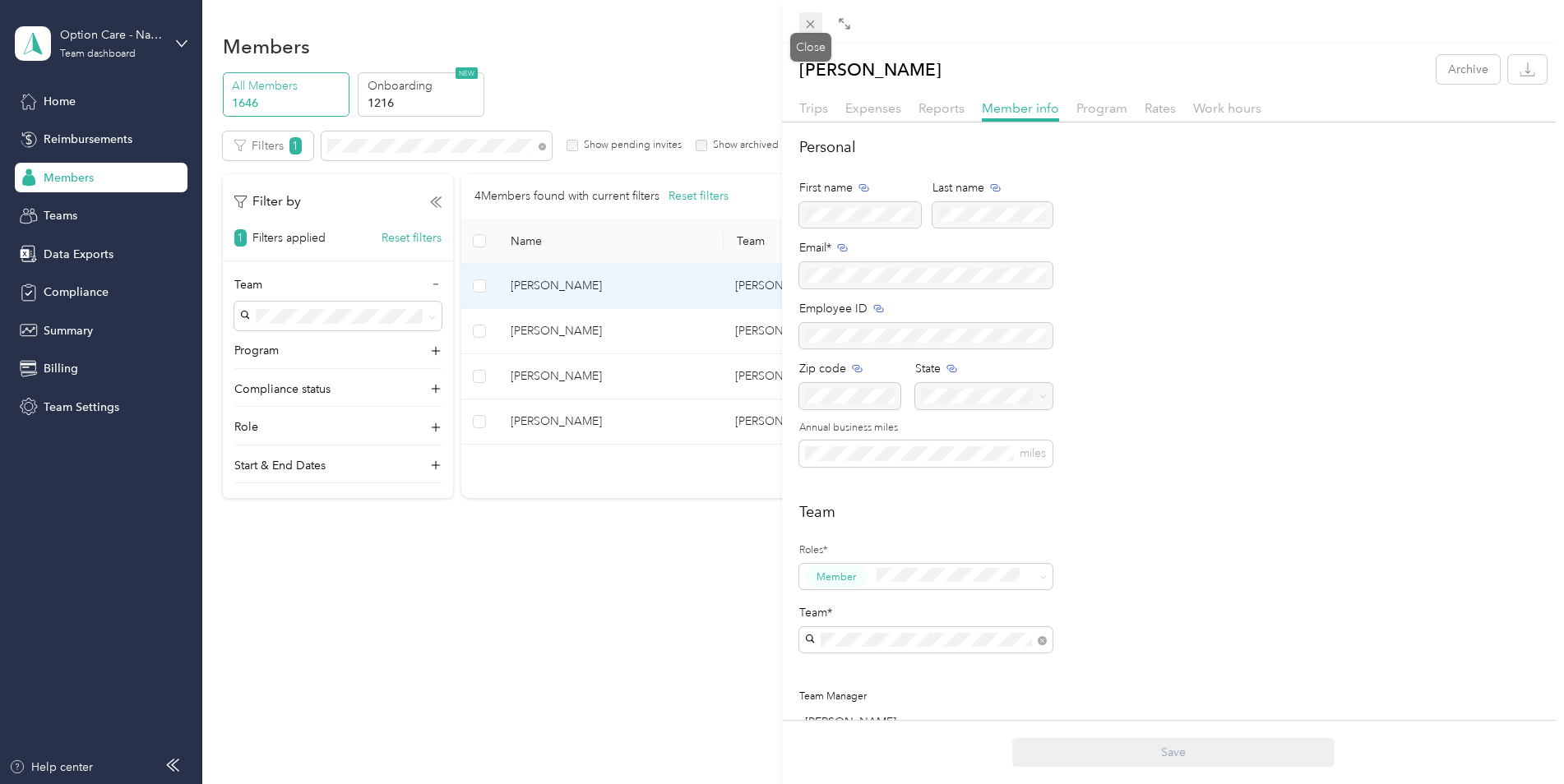
click at [807, 26] on icon at bounding box center [810, 24] width 14 height 14
